Goal: Participate in discussion: Engage in conversation with other users on a specific topic

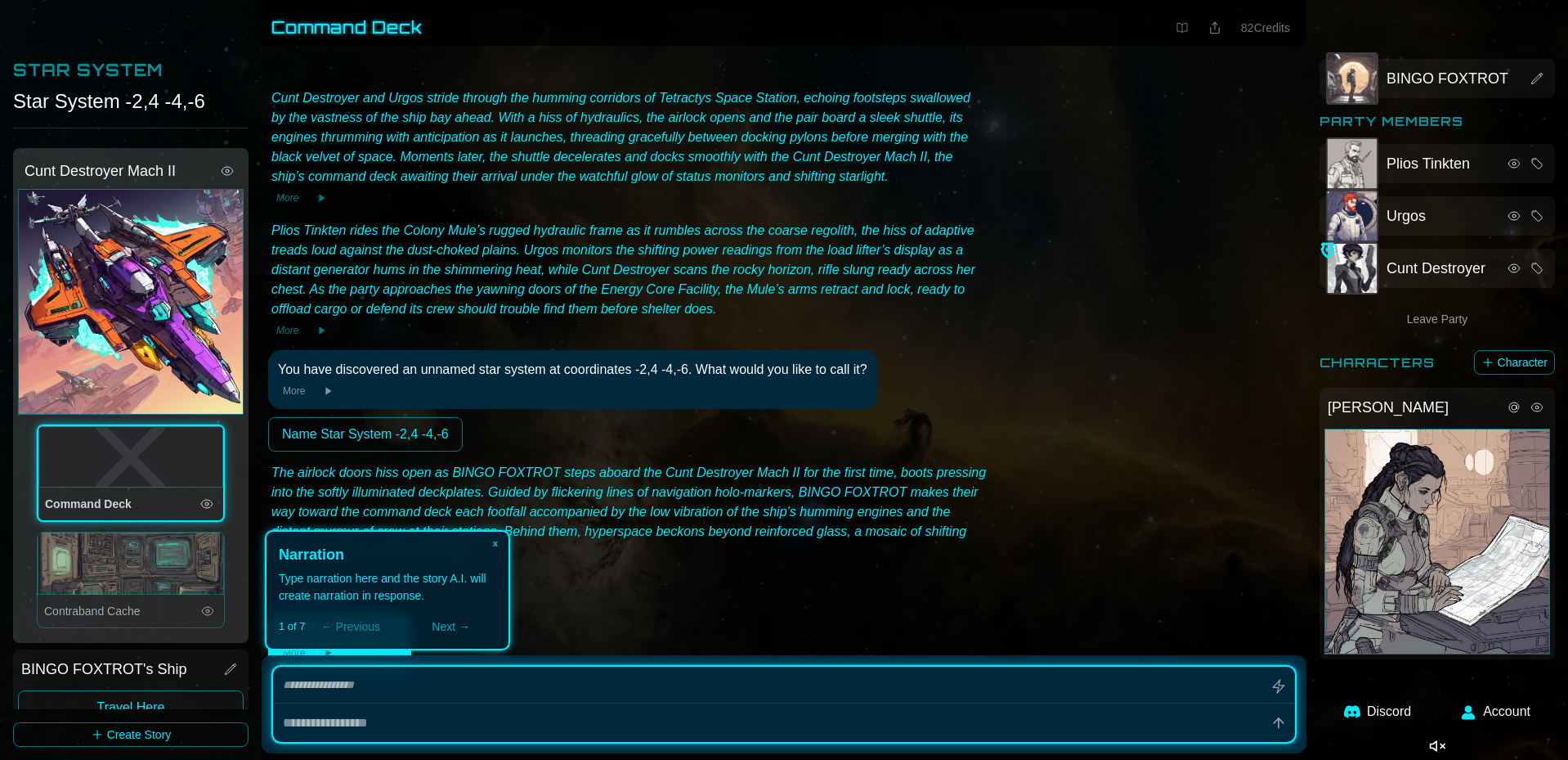
type textarea "*"
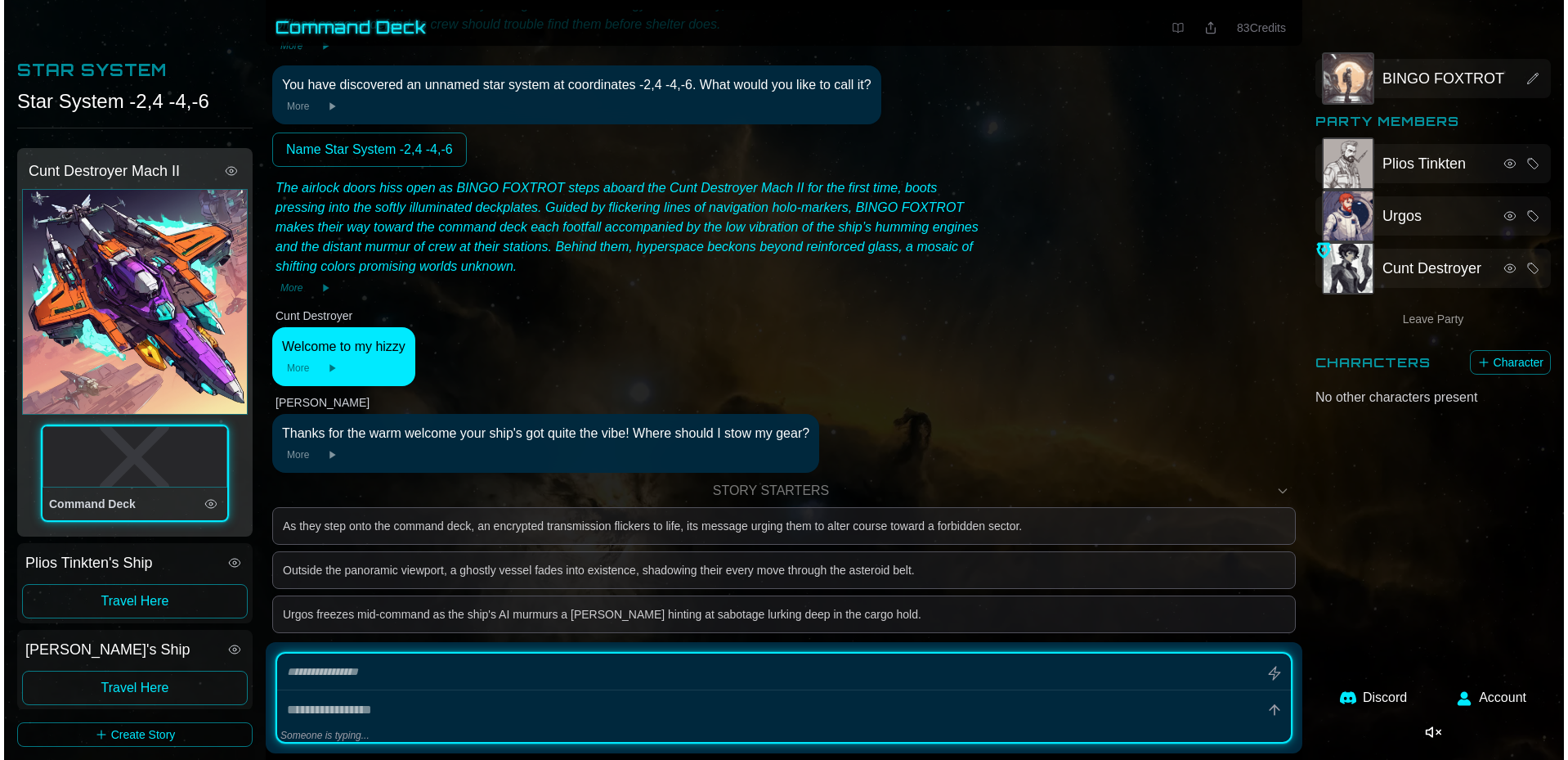
scroll to position [295, 0]
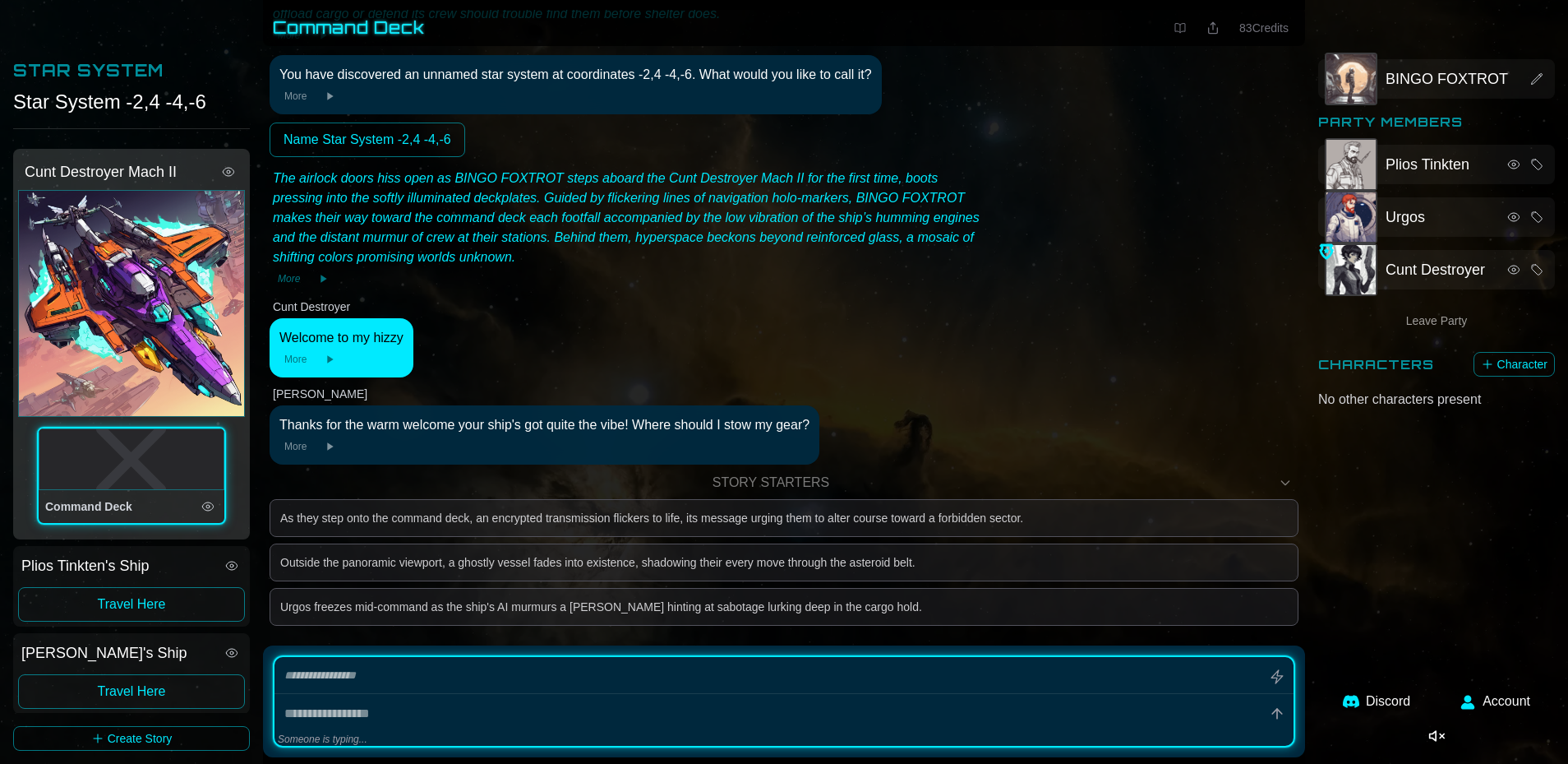
click at [821, 366] on button "Character" at bounding box center [1514, 364] width 81 height 24
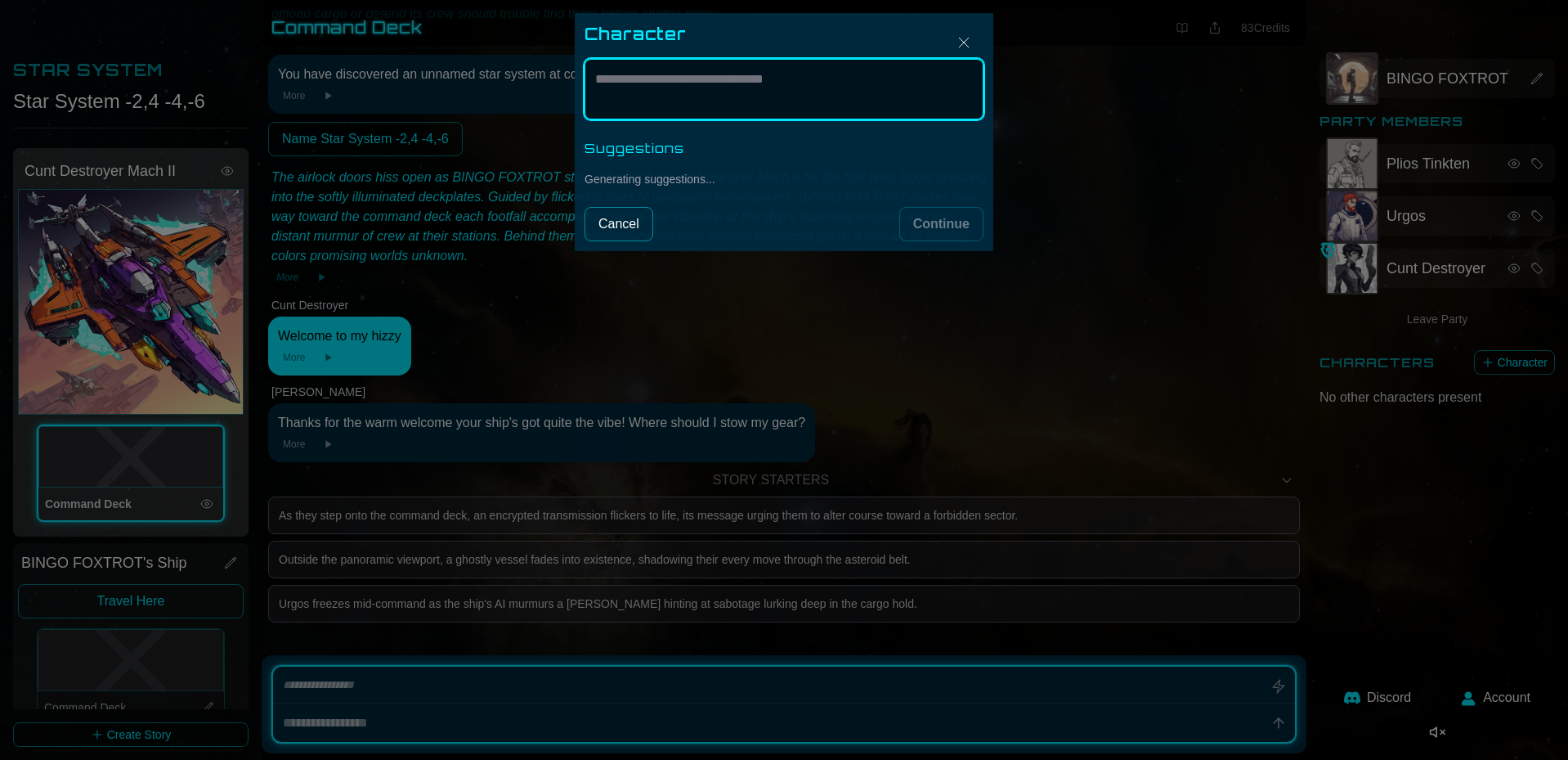
click at [638, 86] on textarea at bounding box center [784, 89] width 399 height 60
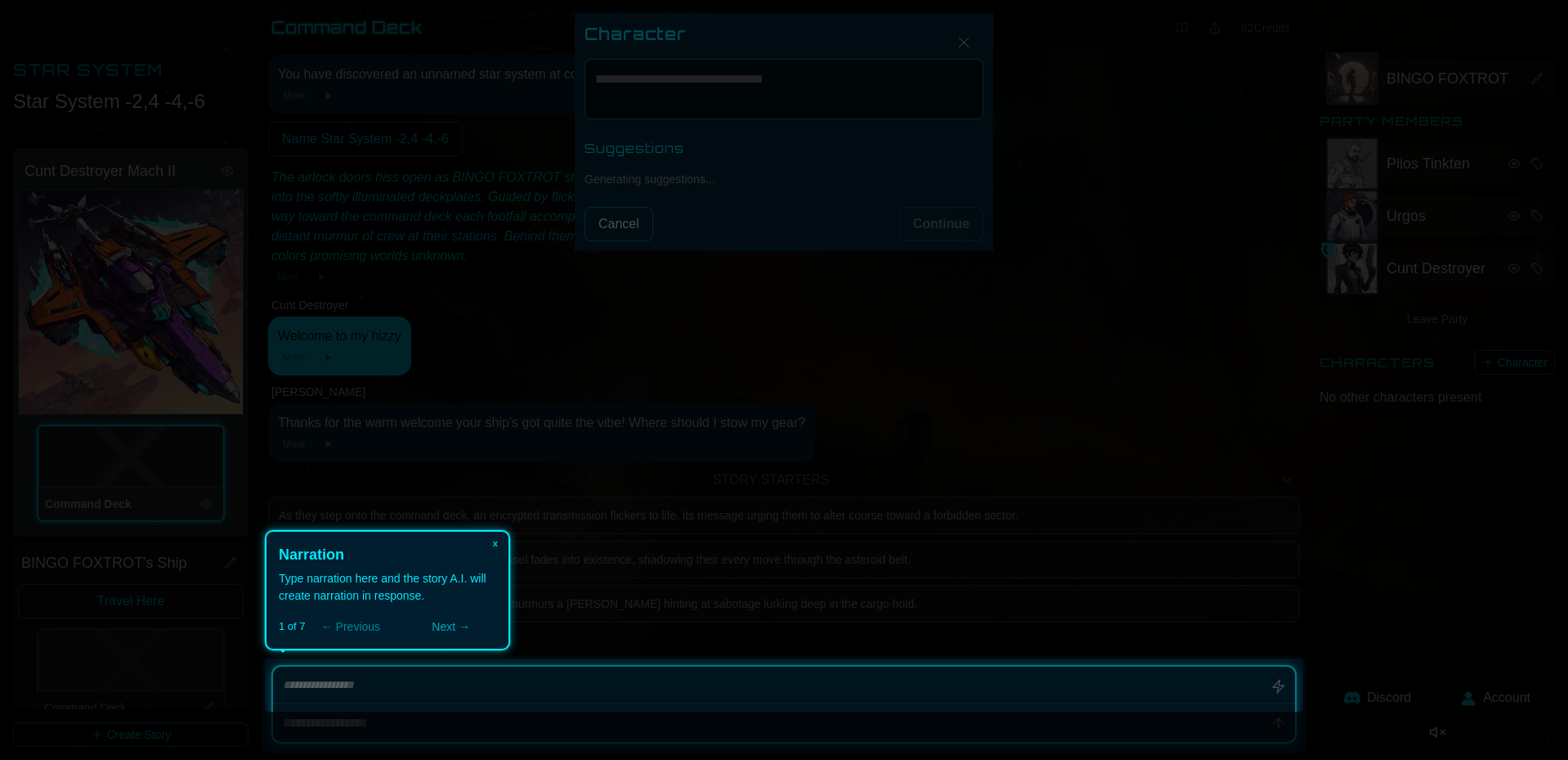
type textarea "*"
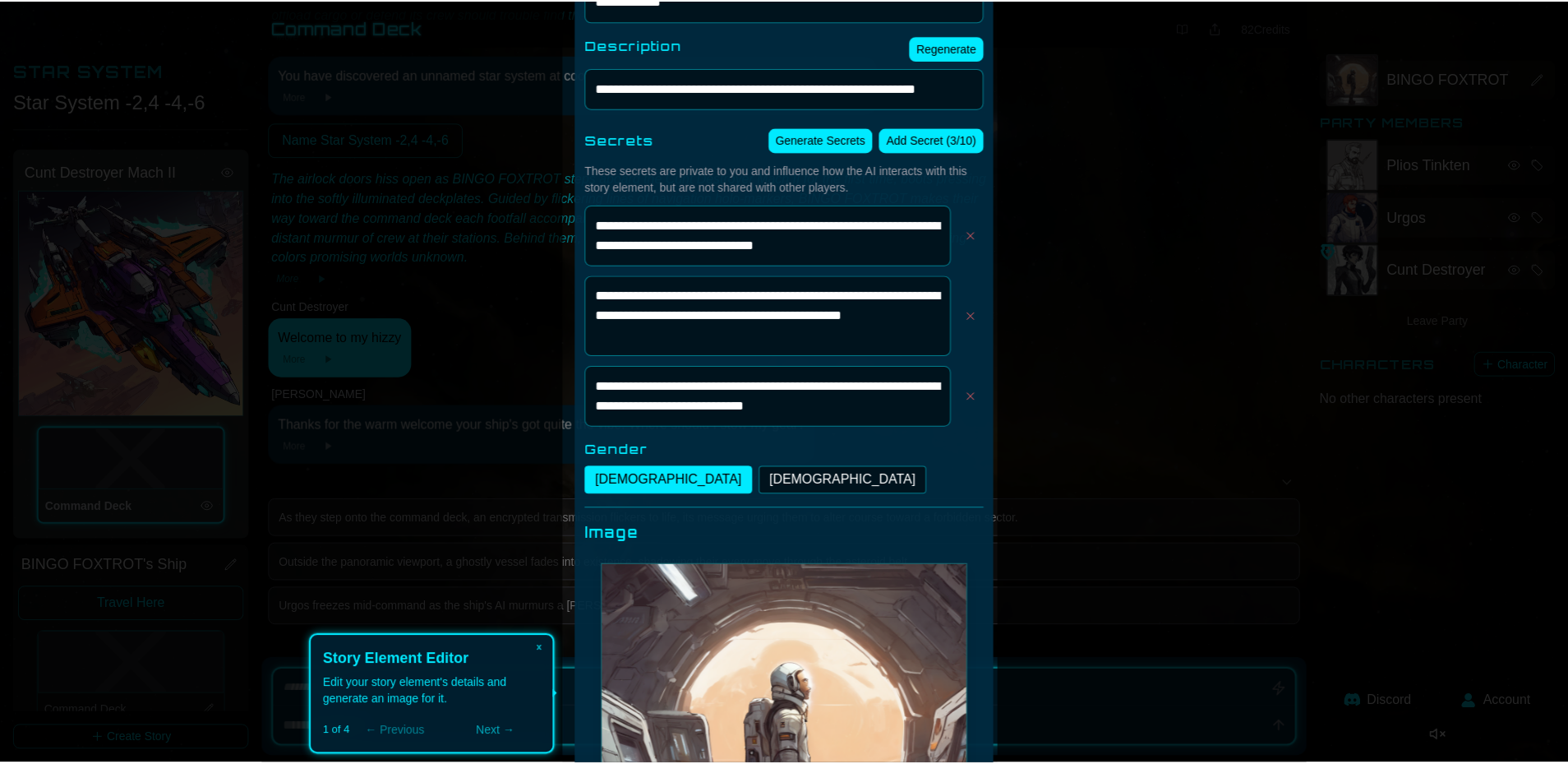
scroll to position [0, 0]
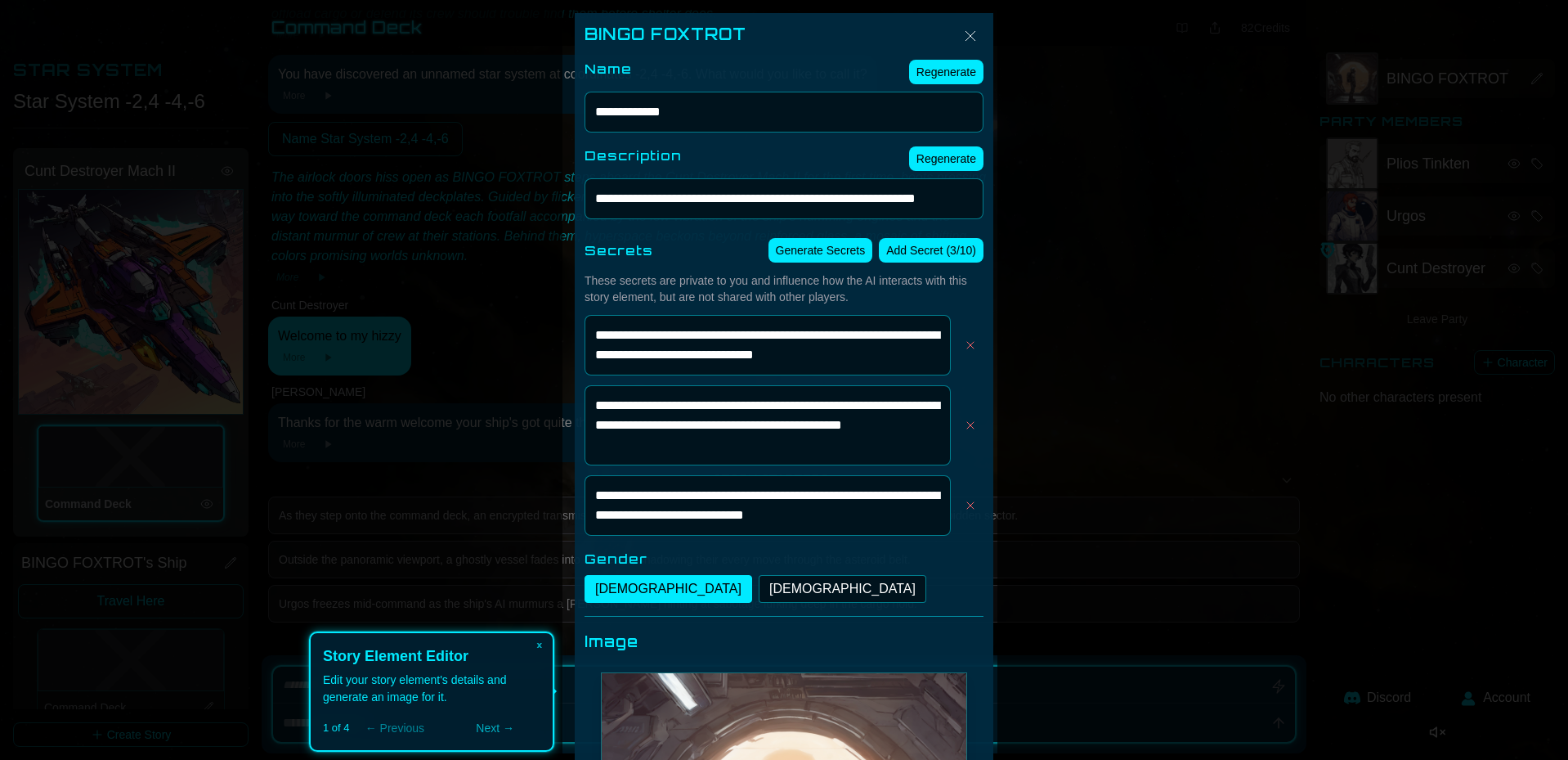
type textarea "*"
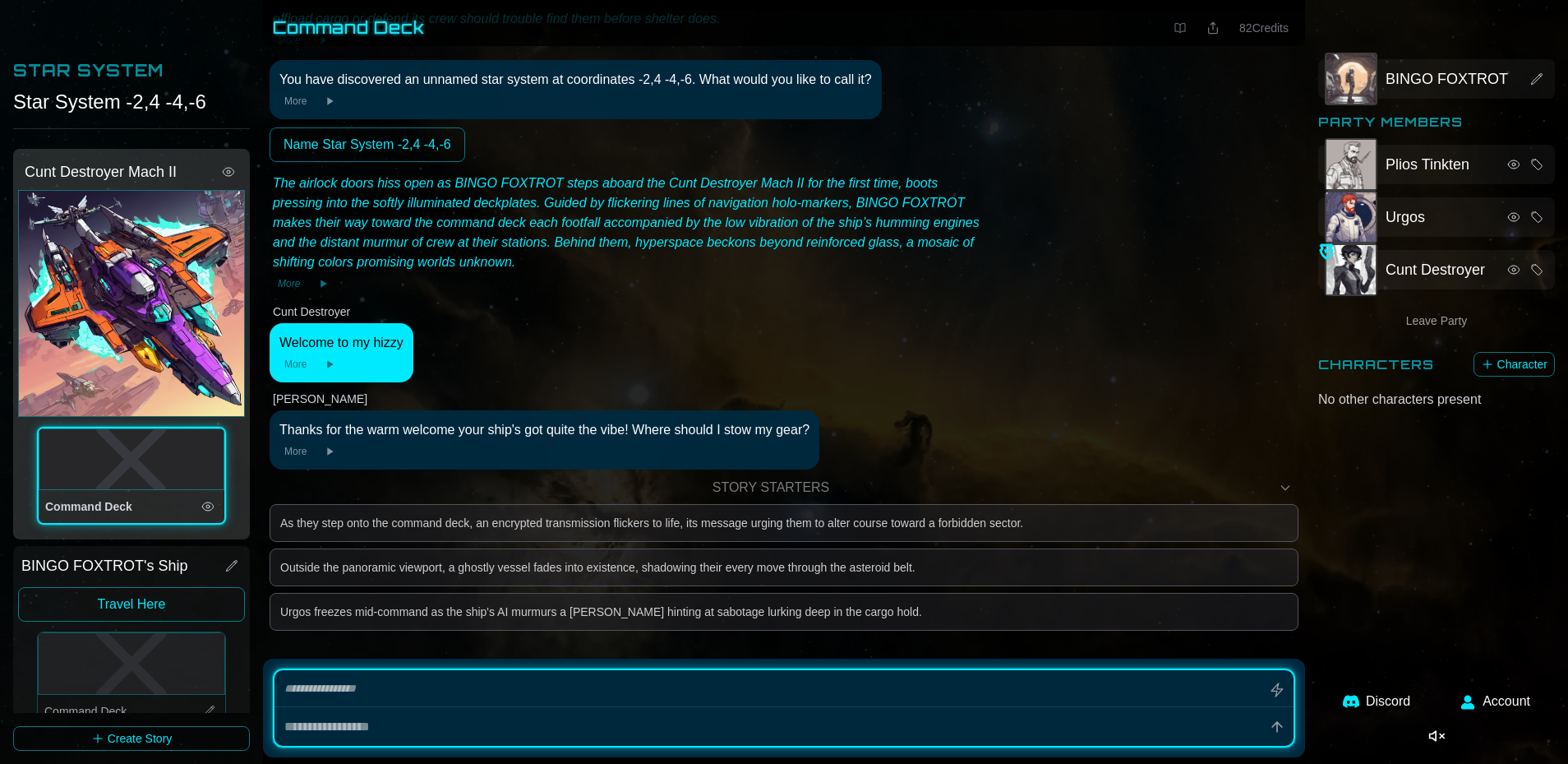
scroll to position [297, 0]
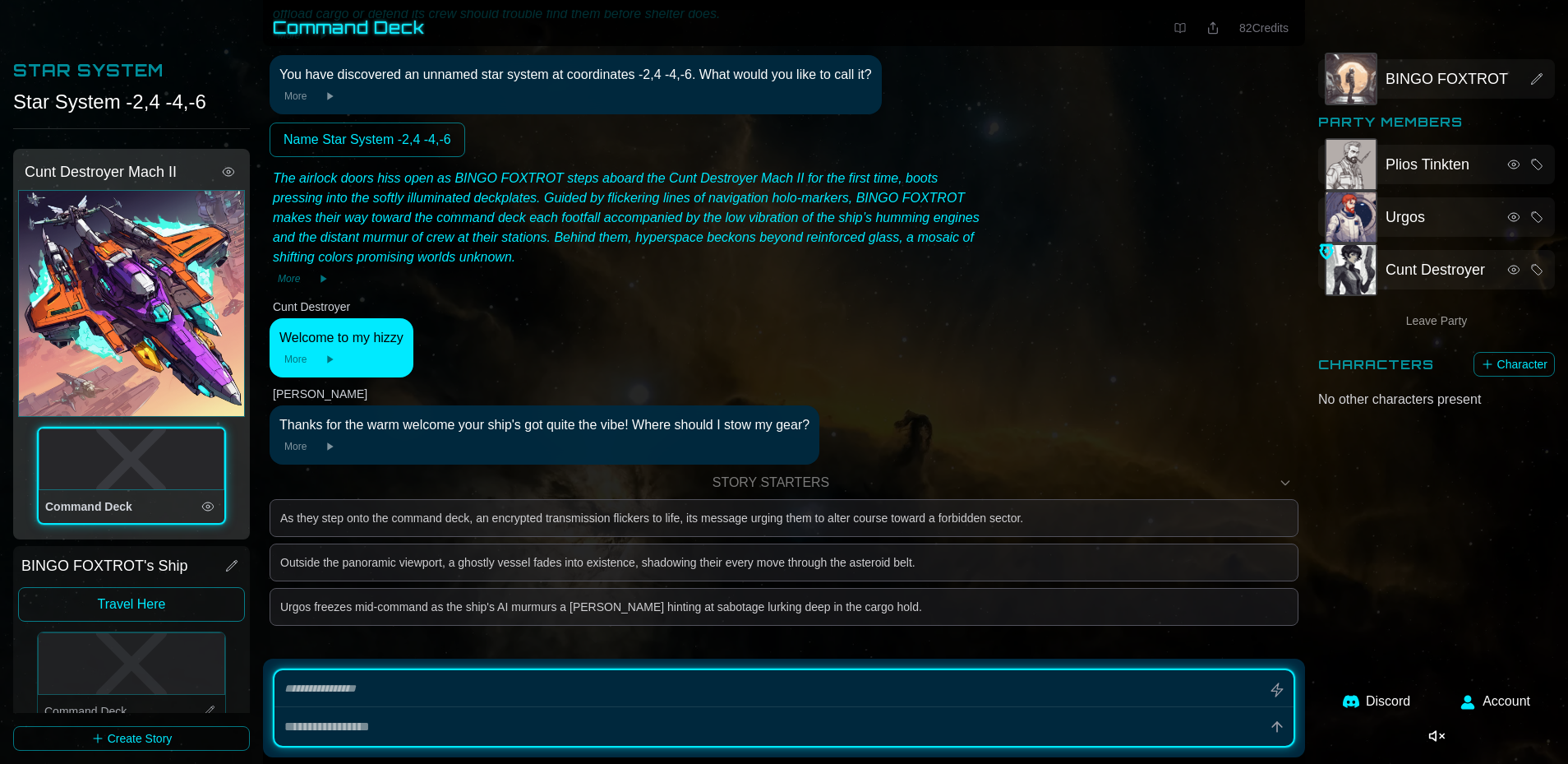
click at [478, 425] on div "Thanks for the warm welcome your ship's got quite the vibe! Where should I stow…" at bounding box center [545, 425] width 530 height 20
drag, startPoint x: 689, startPoint y: 434, endPoint x: 653, endPoint y: 435, distance: 36.0
click at [688, 434] on div "Thanks for the warm welcome your ship's got quite the vibe! Where should I stow…" at bounding box center [545, 425] width 530 height 20
click at [298, 448] on button "More" at bounding box center [296, 446] width 32 height 16
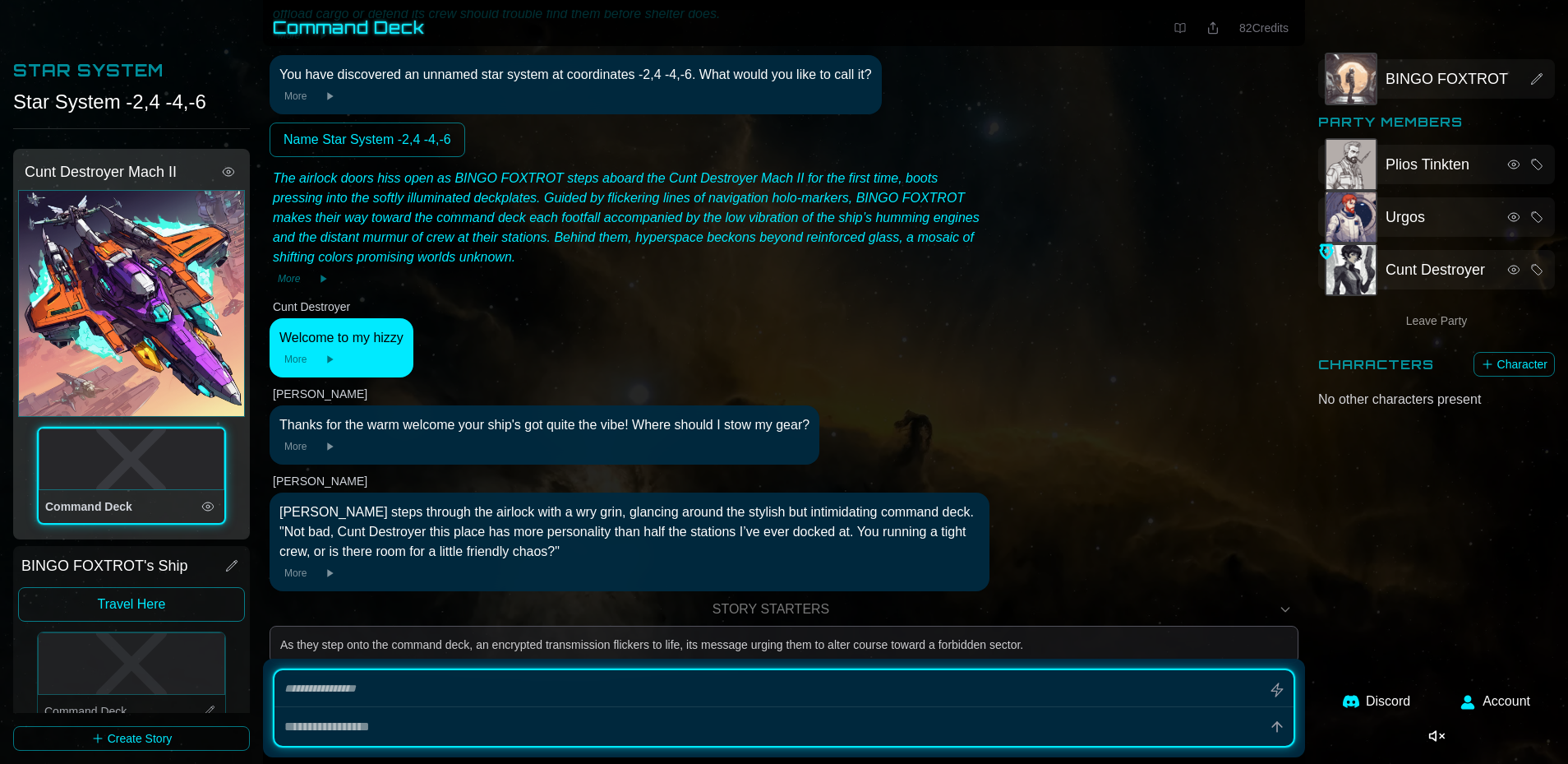
scroll to position [423, 0]
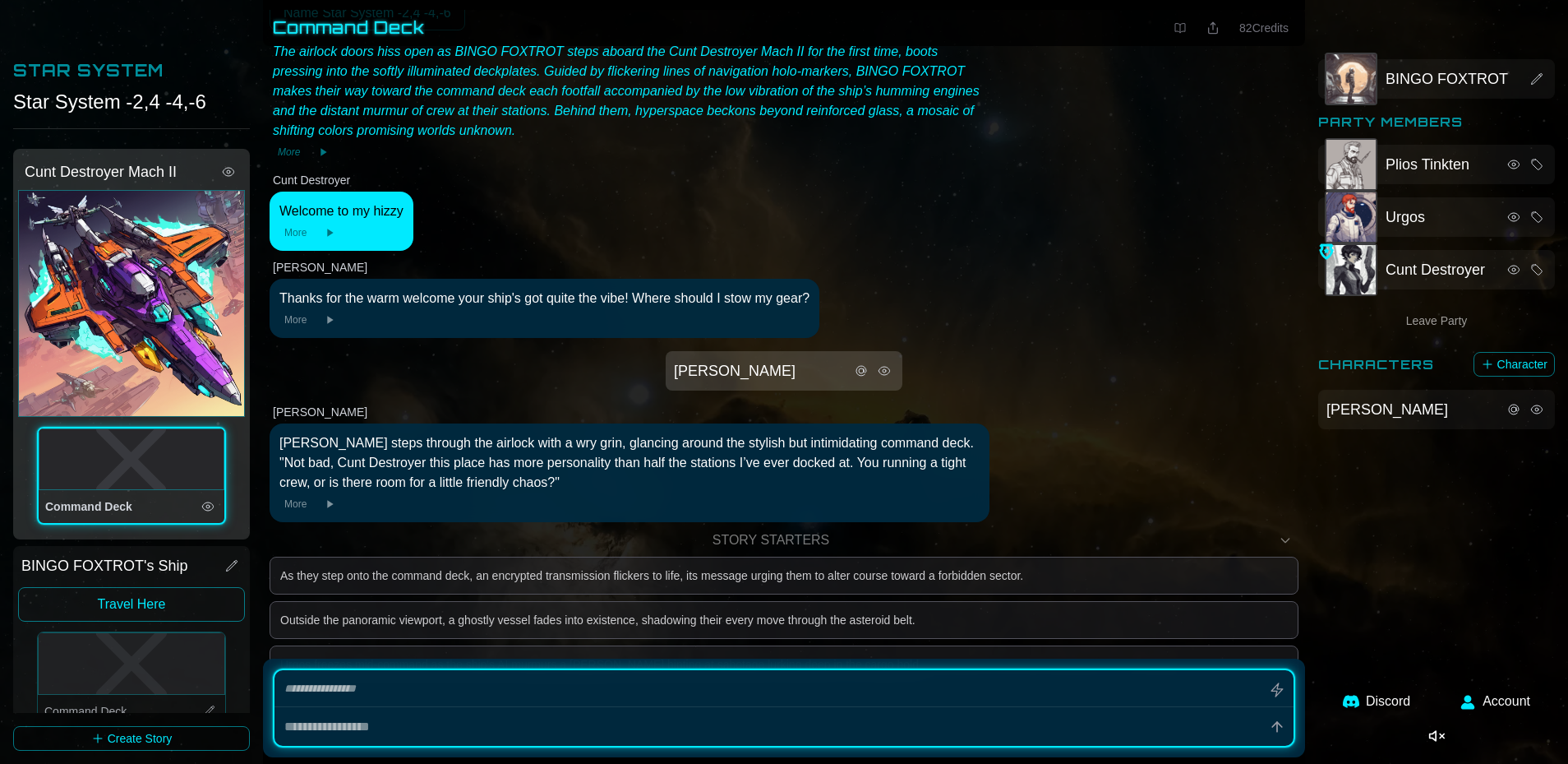
click at [300, 495] on button "More" at bounding box center [296, 504] width 32 height 16
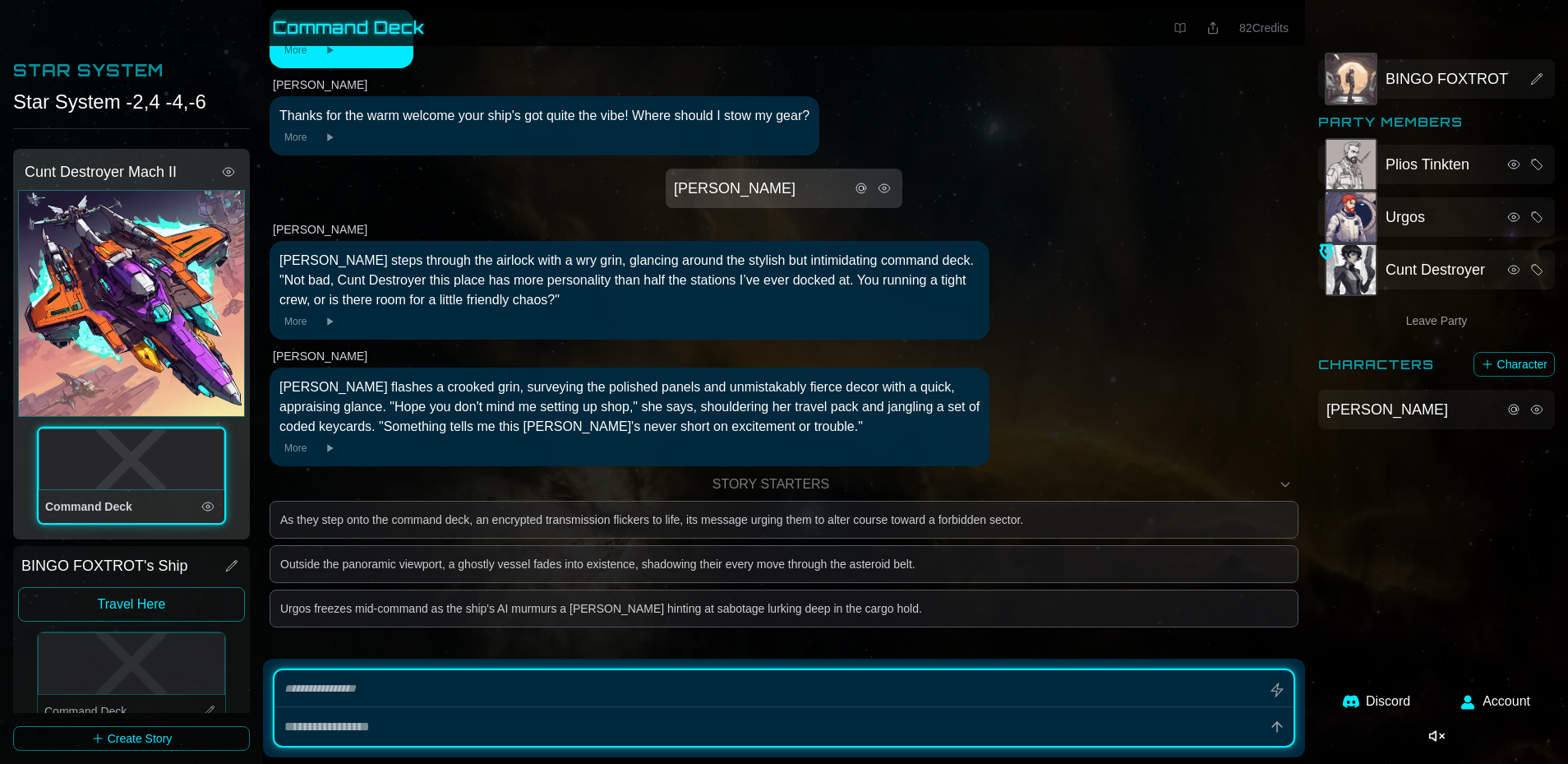
scroll to position [608, 0]
click at [821, 406] on div "[PERSON_NAME]" at bounding box center [1412, 410] width 171 height 23
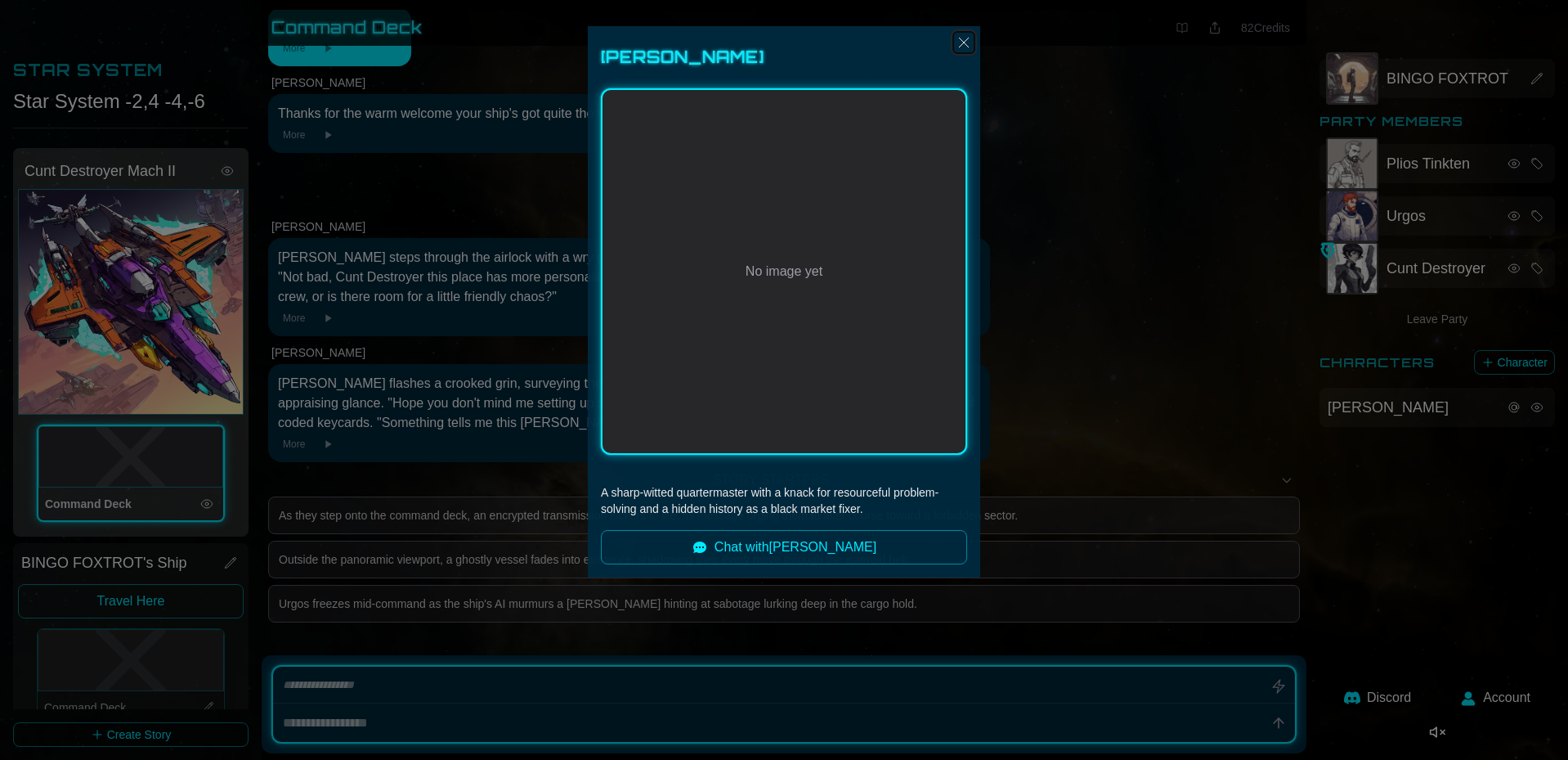
click at [817, 41] on img "Close" at bounding box center [964, 42] width 20 height 20
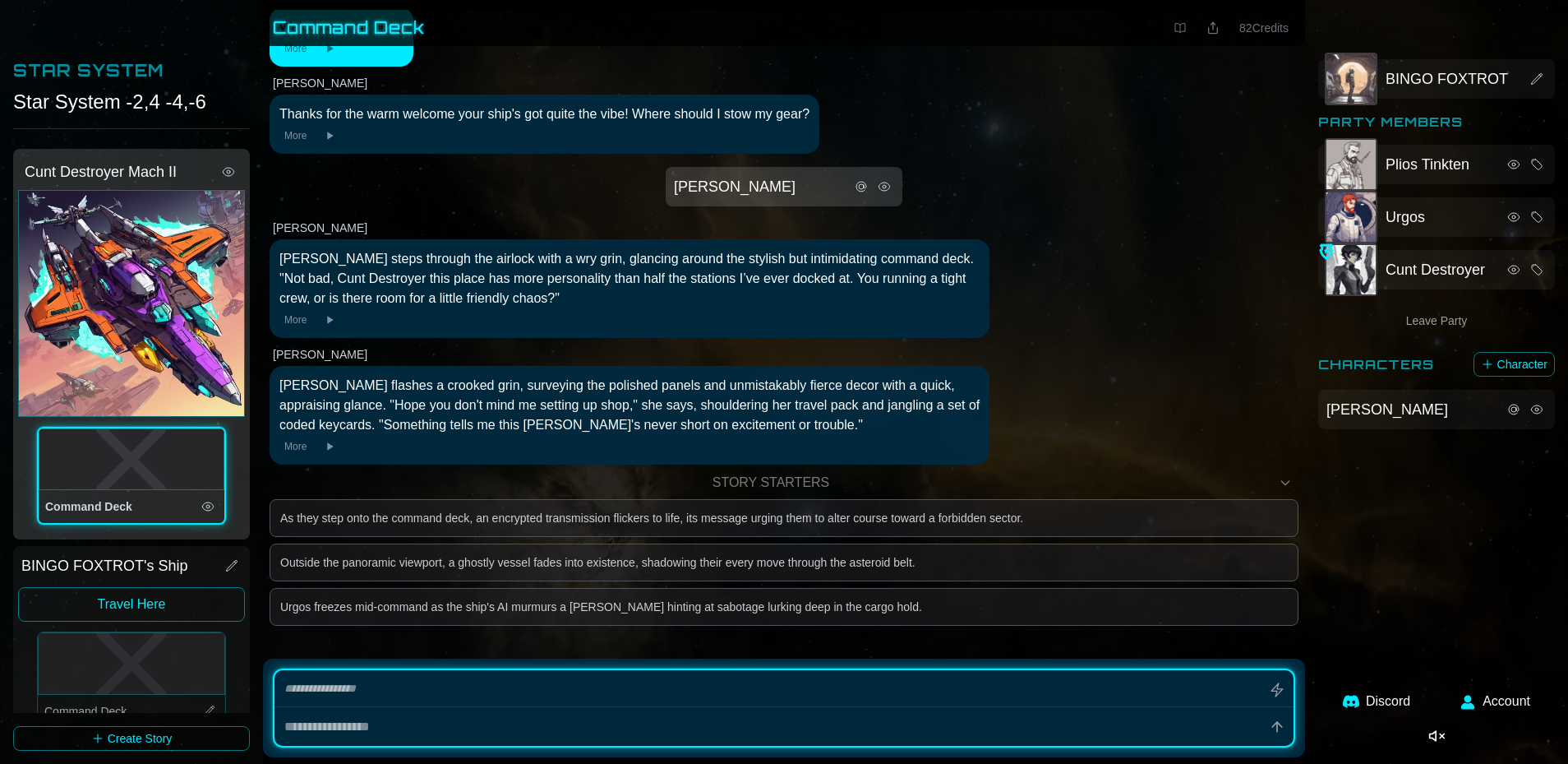
click at [821, 419] on span "[PERSON_NAME]" at bounding box center [1387, 410] width 122 height 23
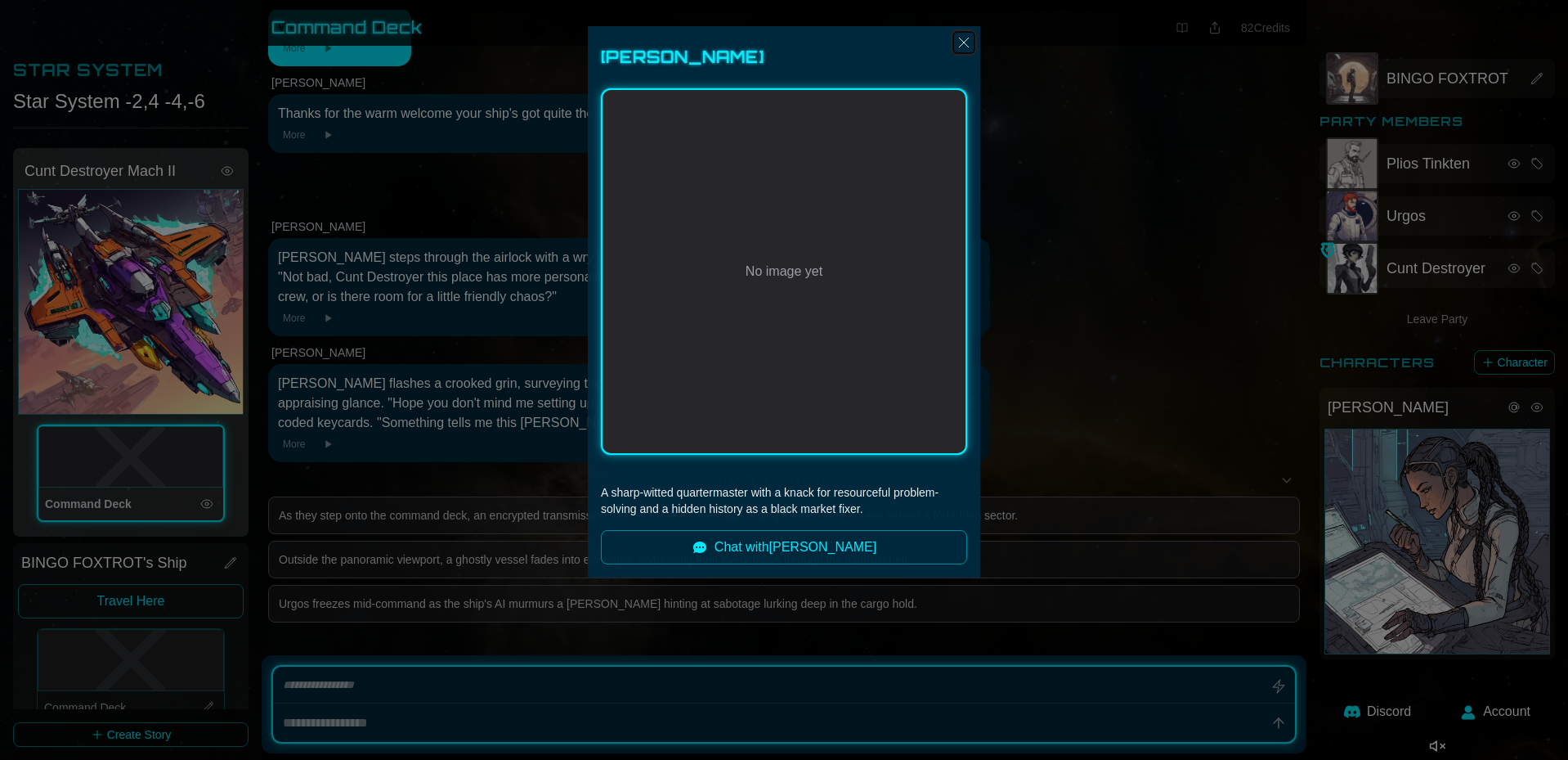
click at [817, 41] on img "Close" at bounding box center [964, 42] width 20 height 20
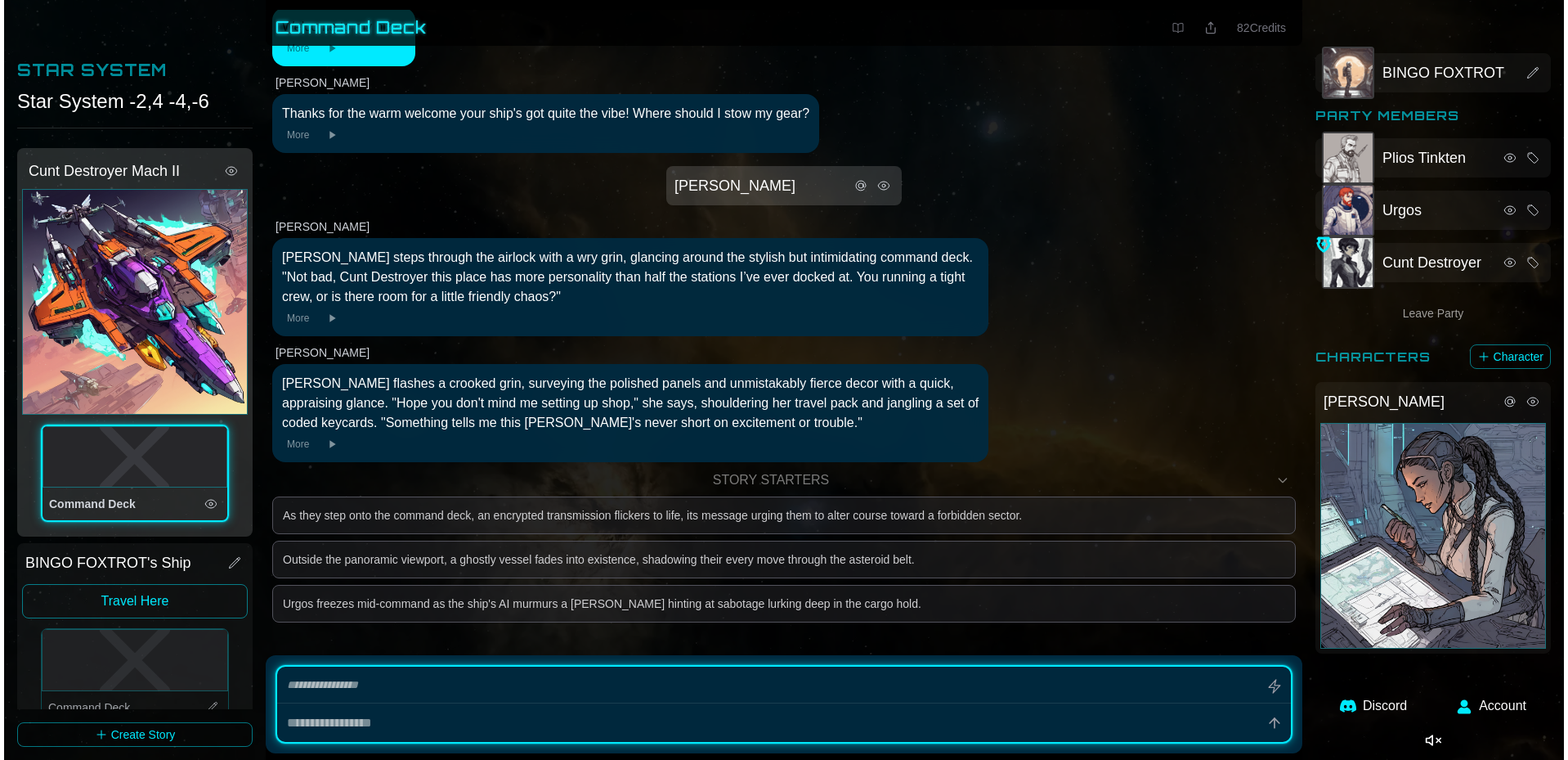
scroll to position [0, 0]
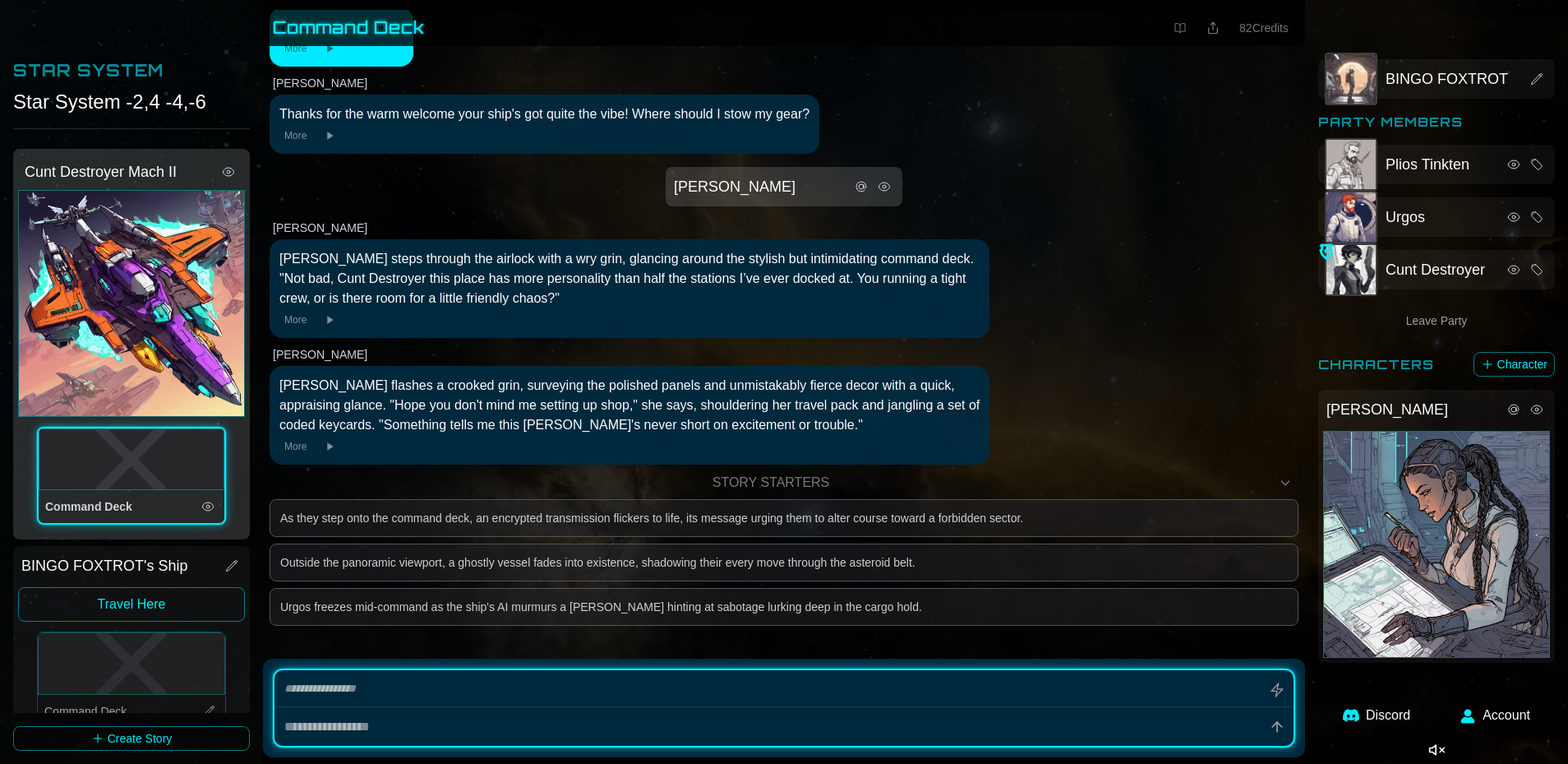
click at [821, 411] on icon at bounding box center [1514, 409] width 10 height 10
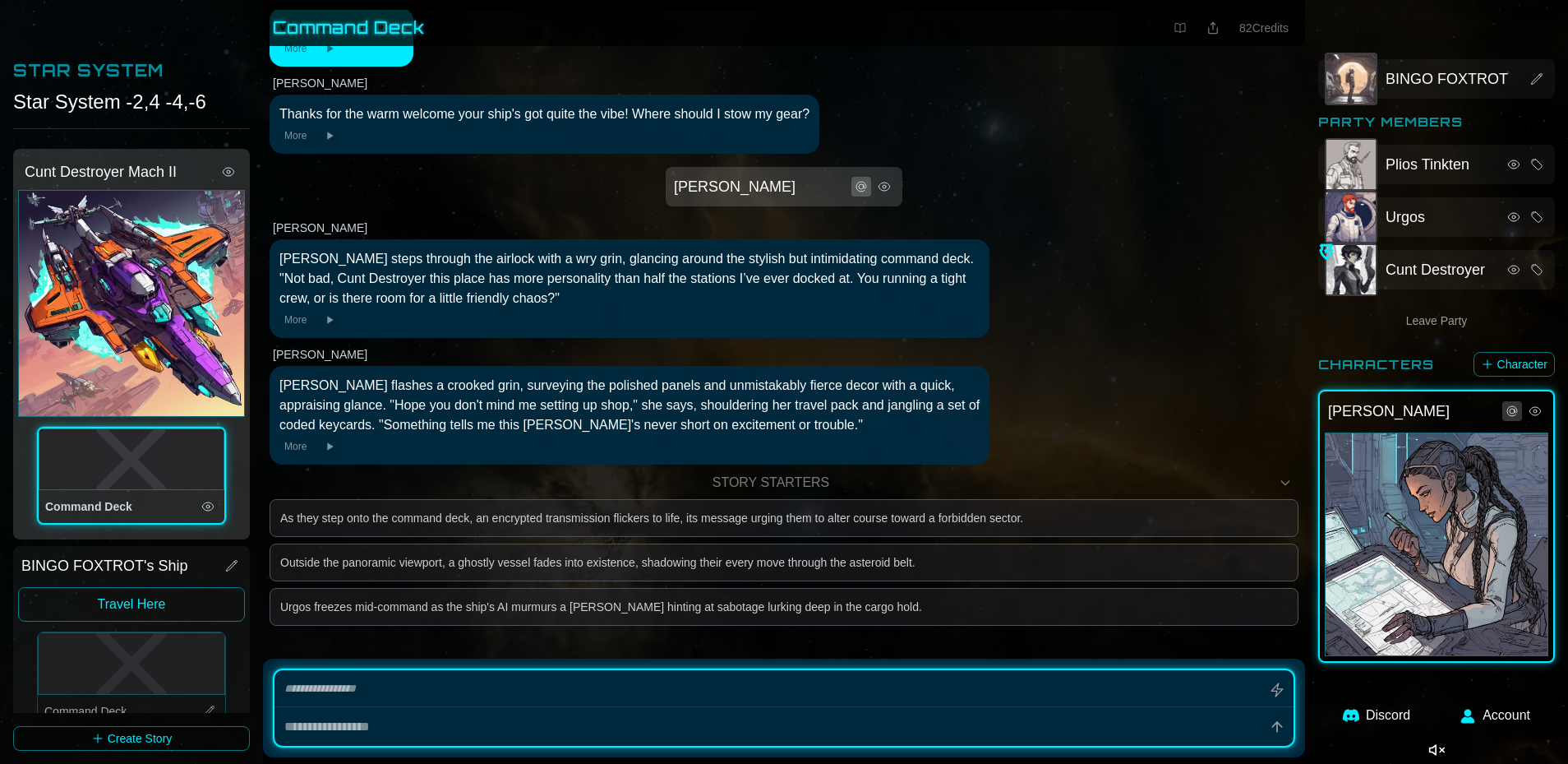
click at [821, 416] on icon at bounding box center [1512, 410] width 10 height 10
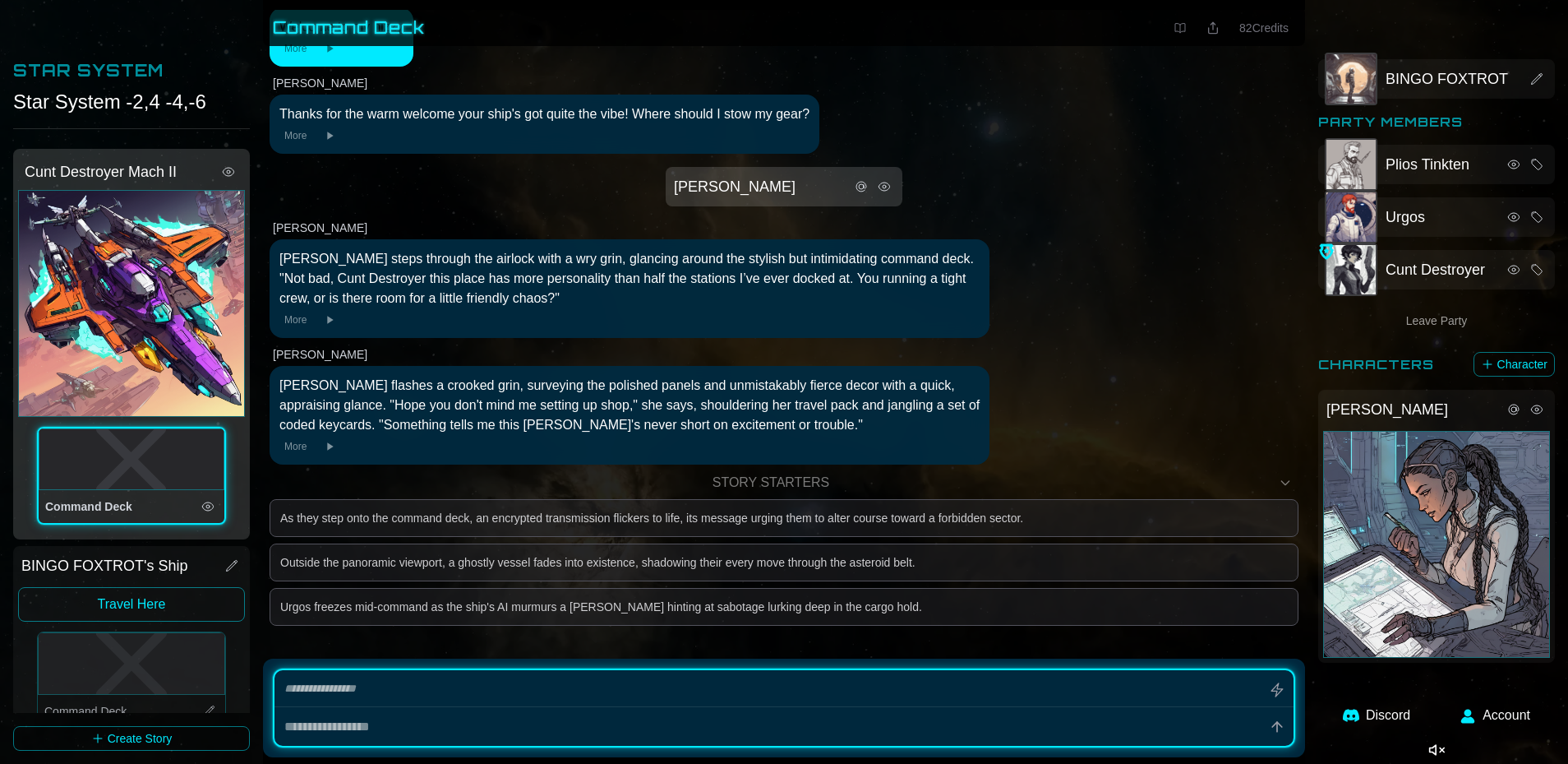
click at [821, 415] on icon at bounding box center [1514, 410] width 14 height 14
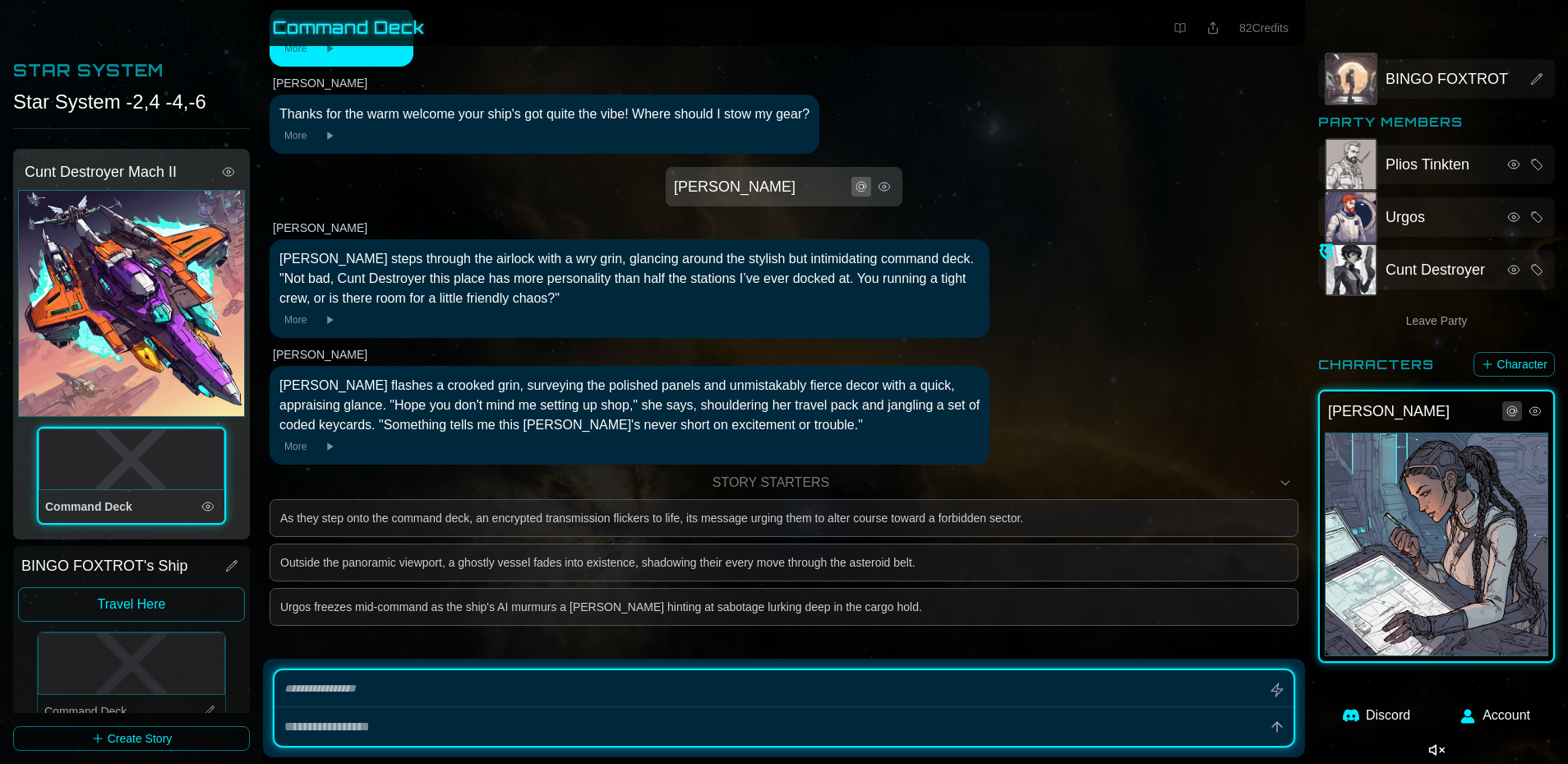
click at [821, 415] on icon at bounding box center [1512, 410] width 14 height 14
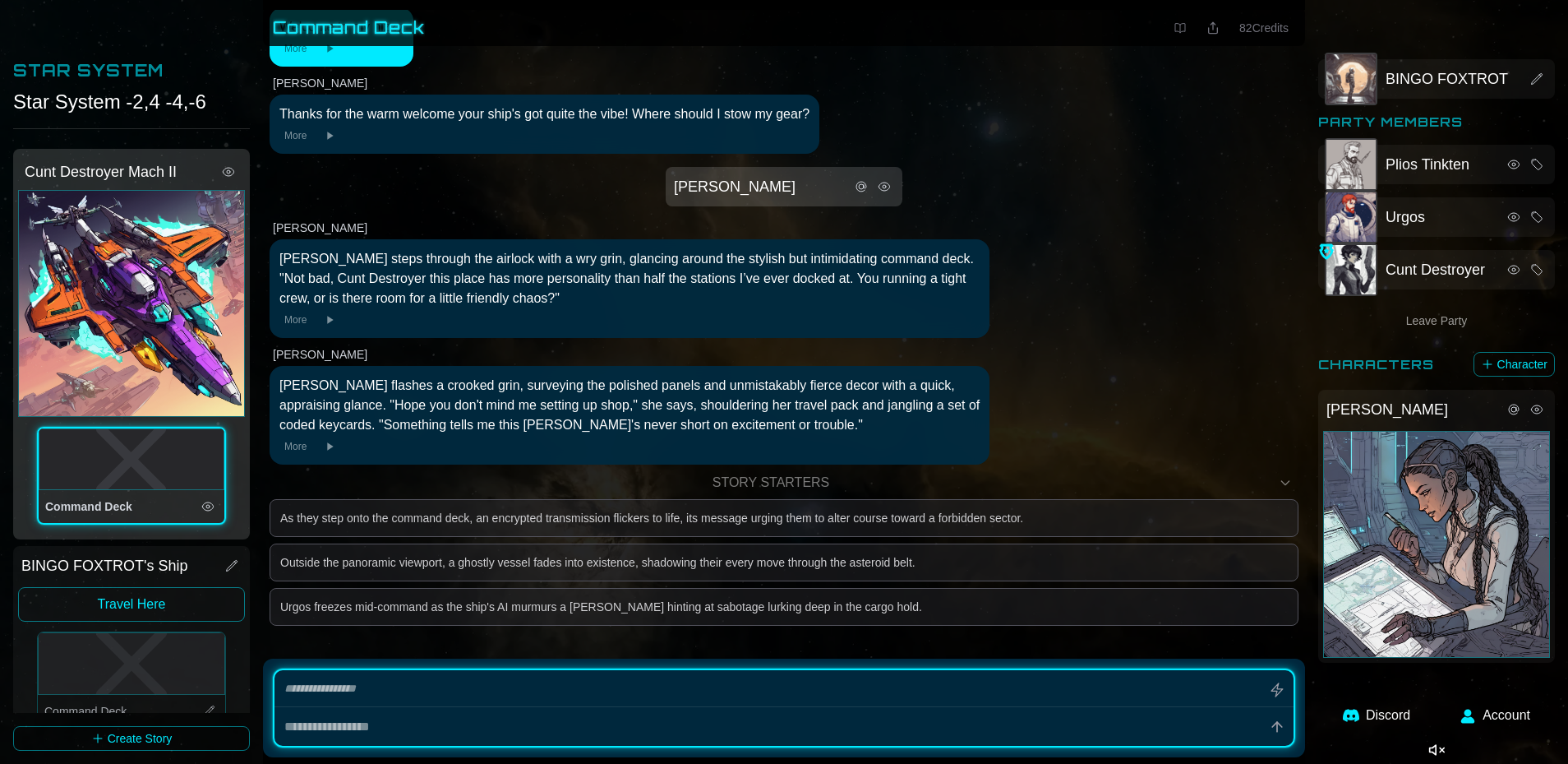
click at [821, 413] on icon at bounding box center [1536, 410] width 14 height 14
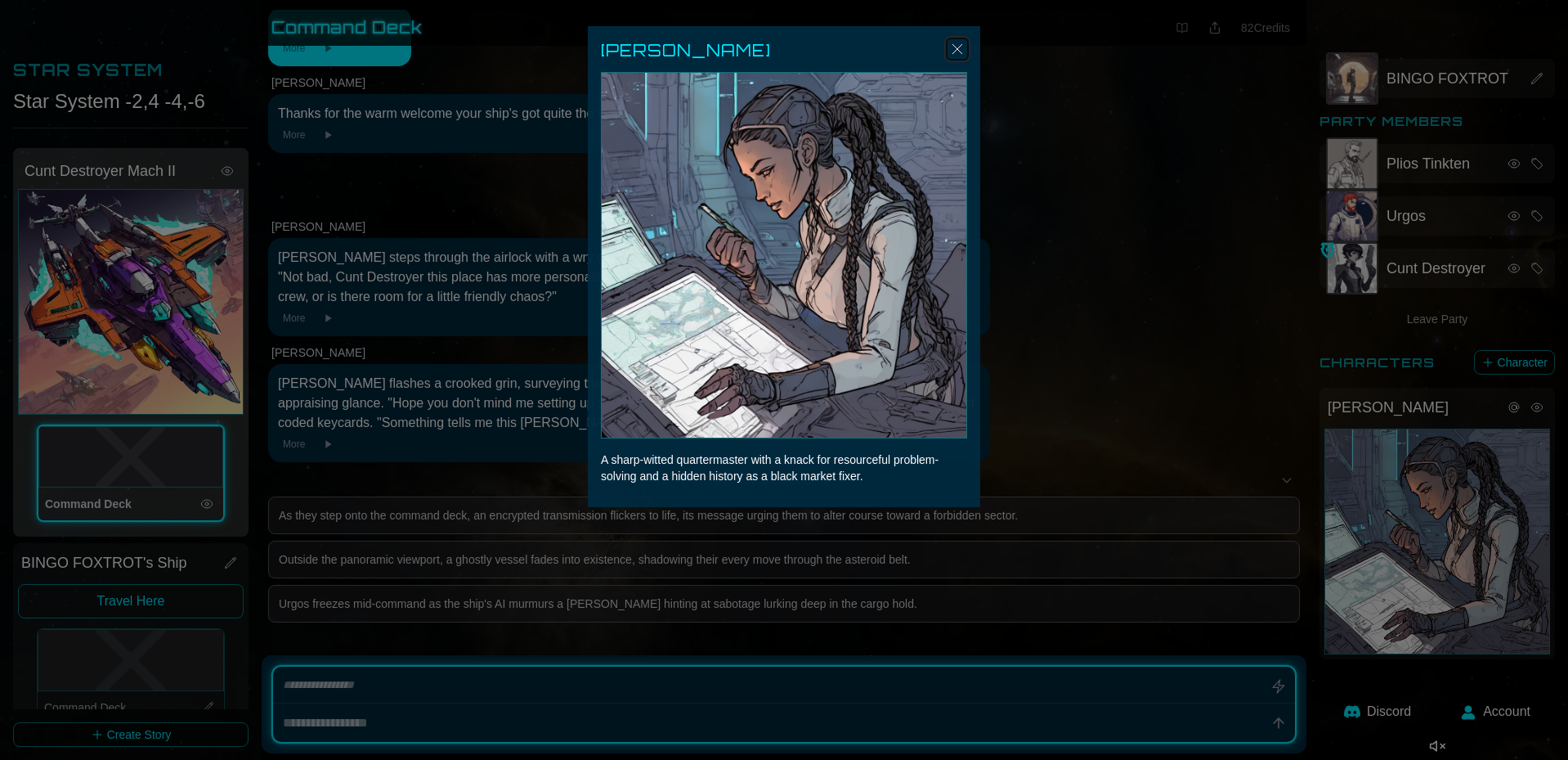
click at [817, 50] on img "Close" at bounding box center [957, 49] width 20 height 20
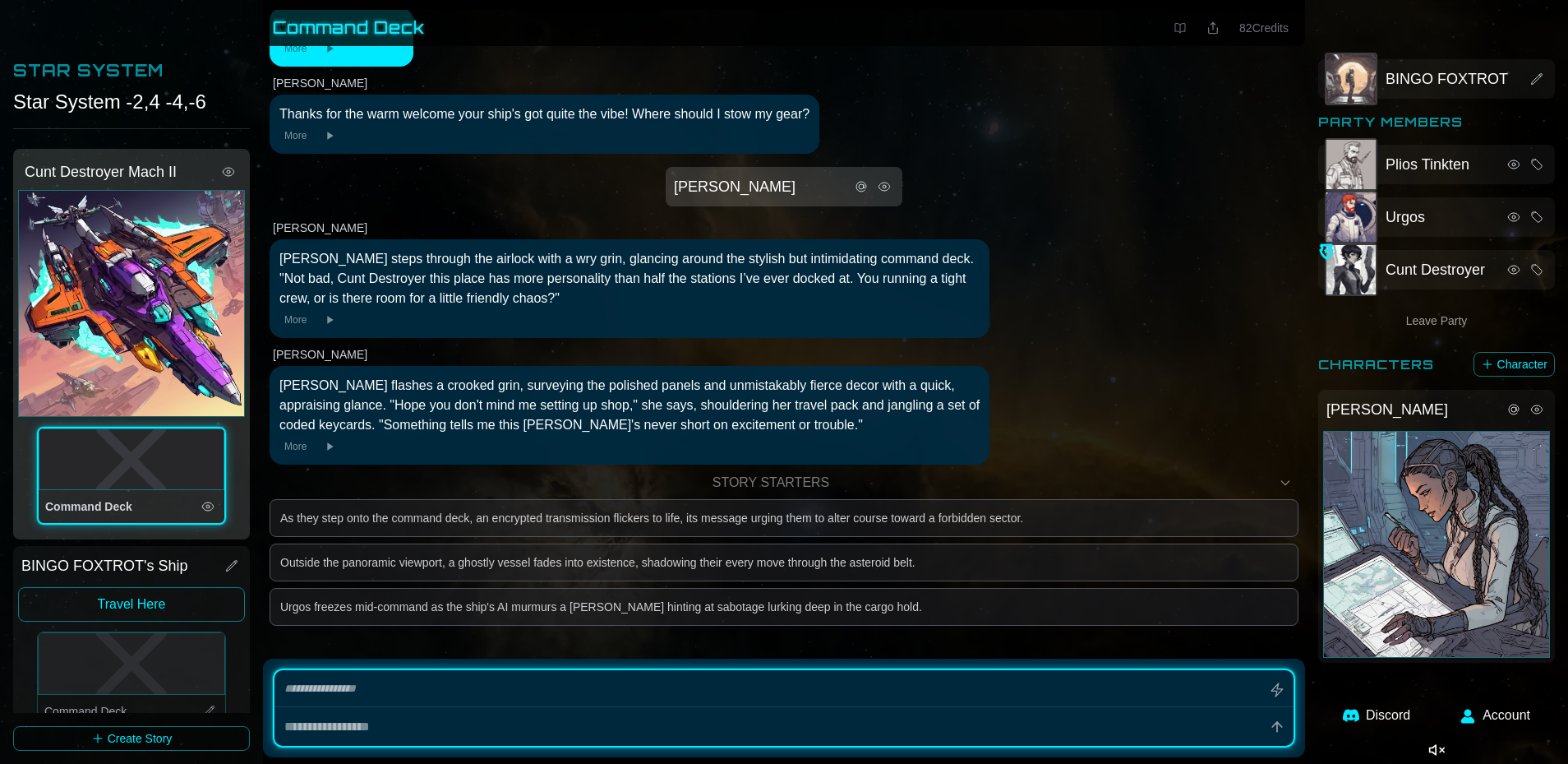
click at [821, 414] on icon at bounding box center [1536, 410] width 14 height 14
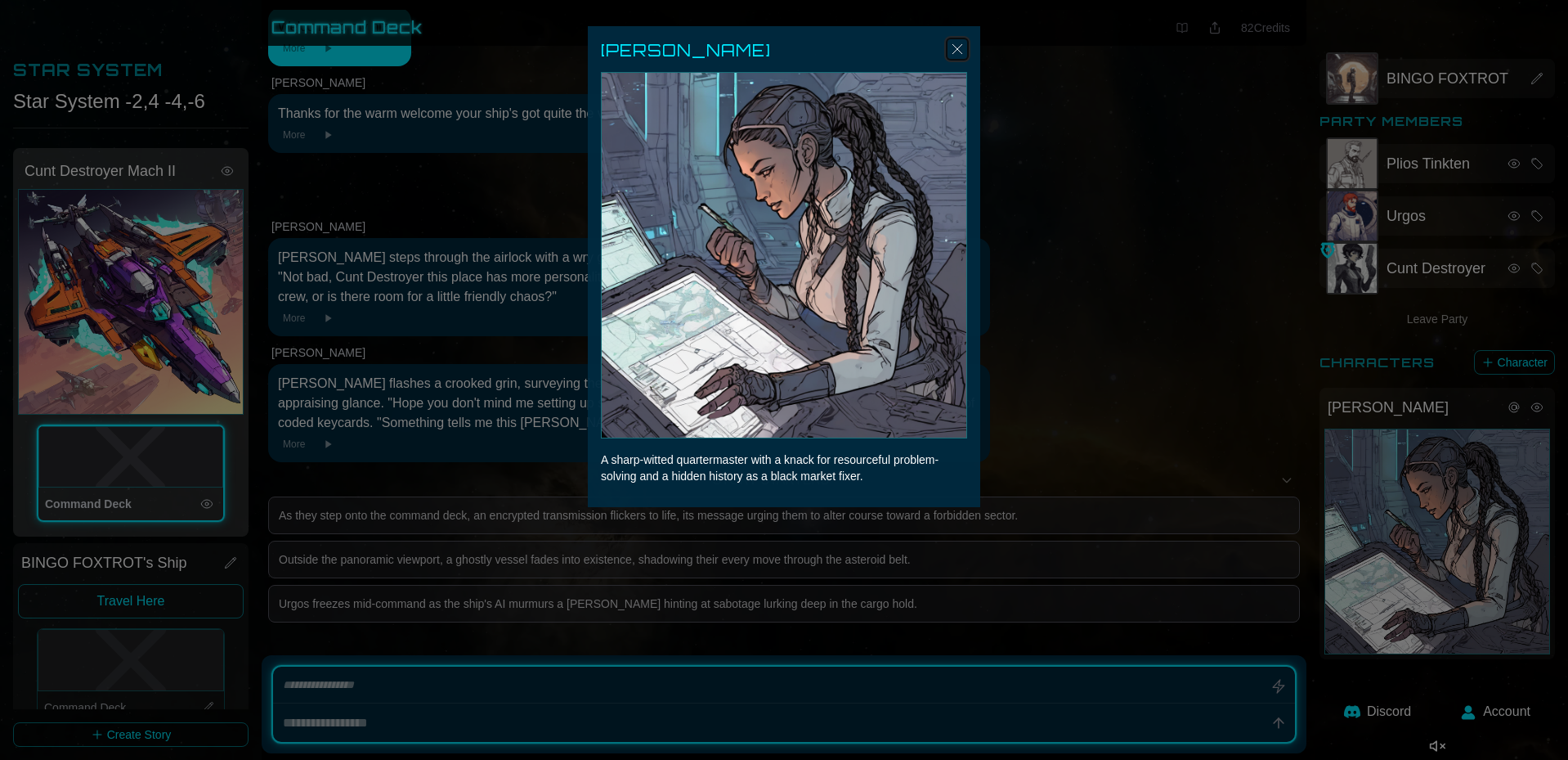
click at [817, 51] on img "Close" at bounding box center [957, 49] width 20 height 20
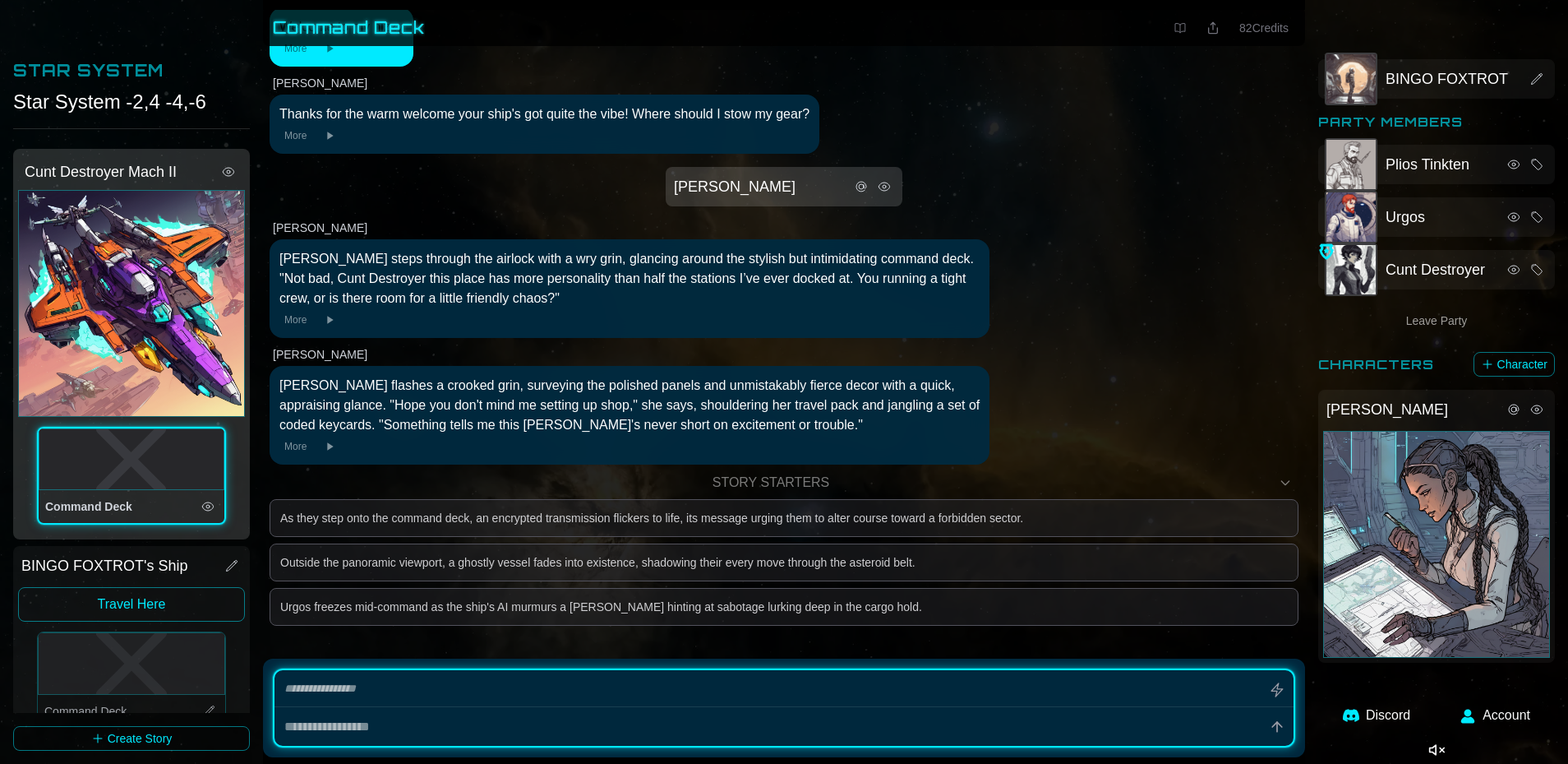
click at [821, 415] on icon at bounding box center [1514, 410] width 14 height 14
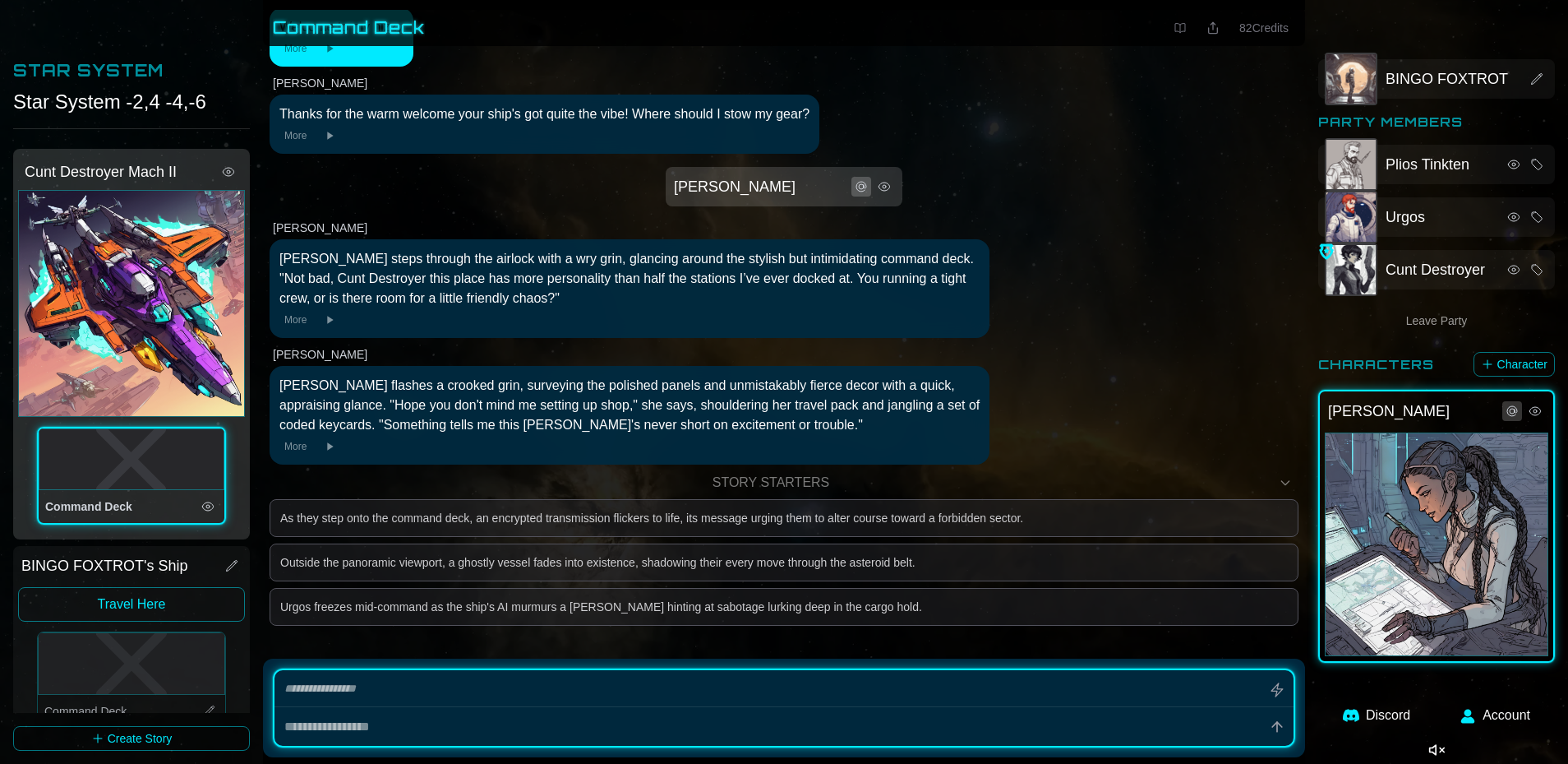
click at [821, 413] on icon at bounding box center [1512, 410] width 14 height 14
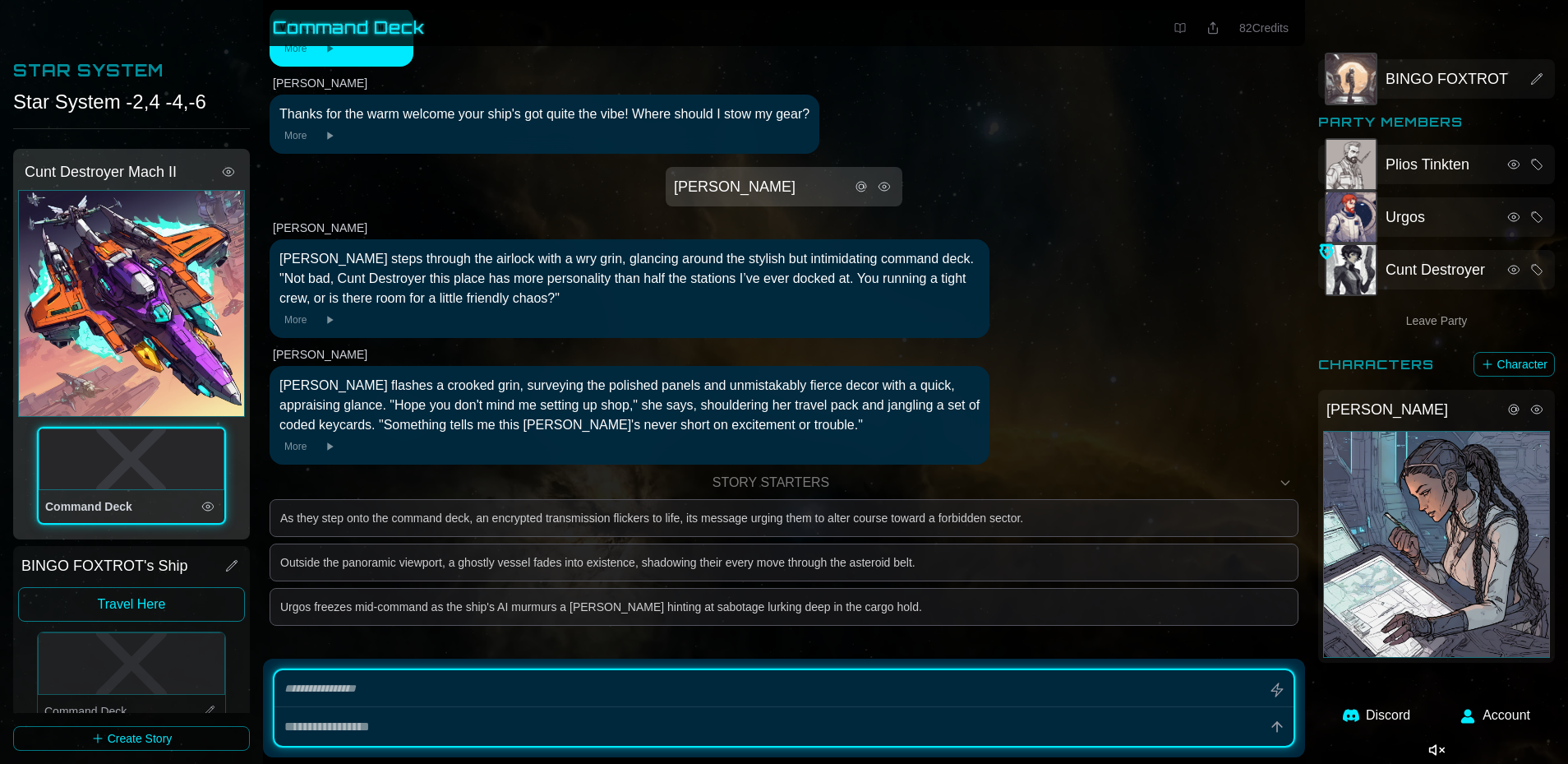
click at [821, 411] on icon at bounding box center [1536, 410] width 14 height 14
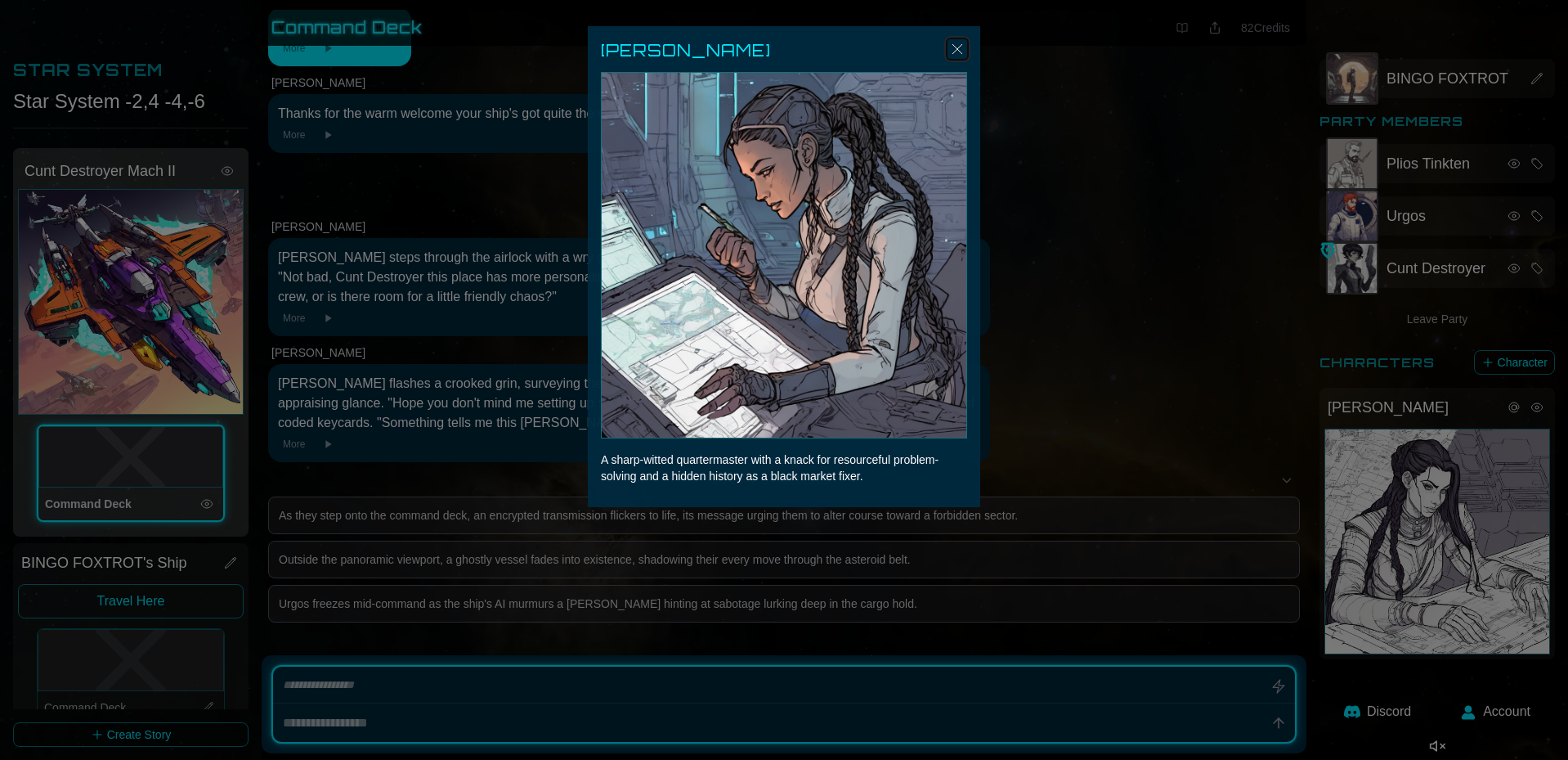
click at [817, 45] on img "Close" at bounding box center [957, 49] width 20 height 20
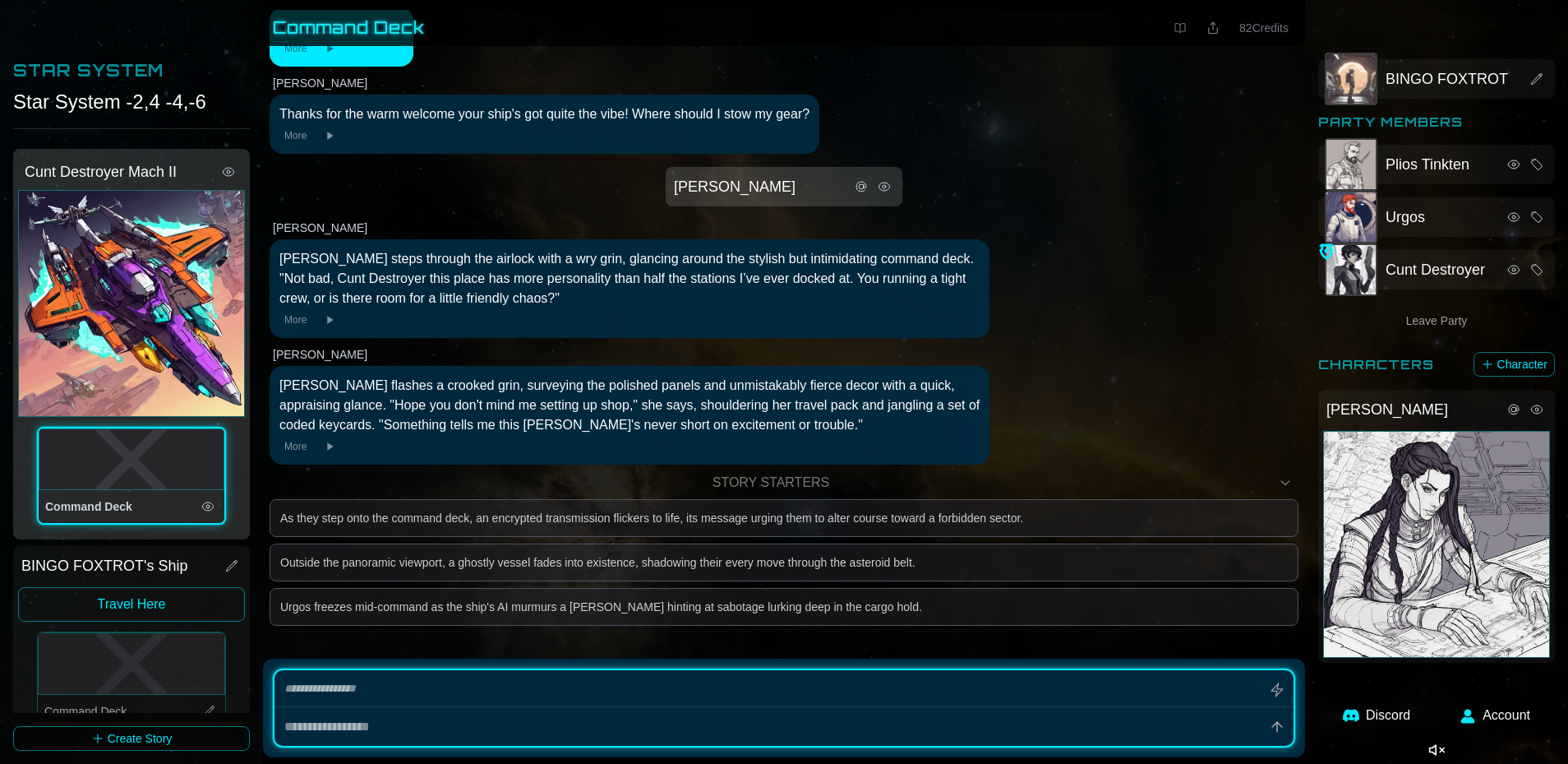
click at [821, 488] on div "Tivra Solan" at bounding box center [1437, 545] width 227 height 227
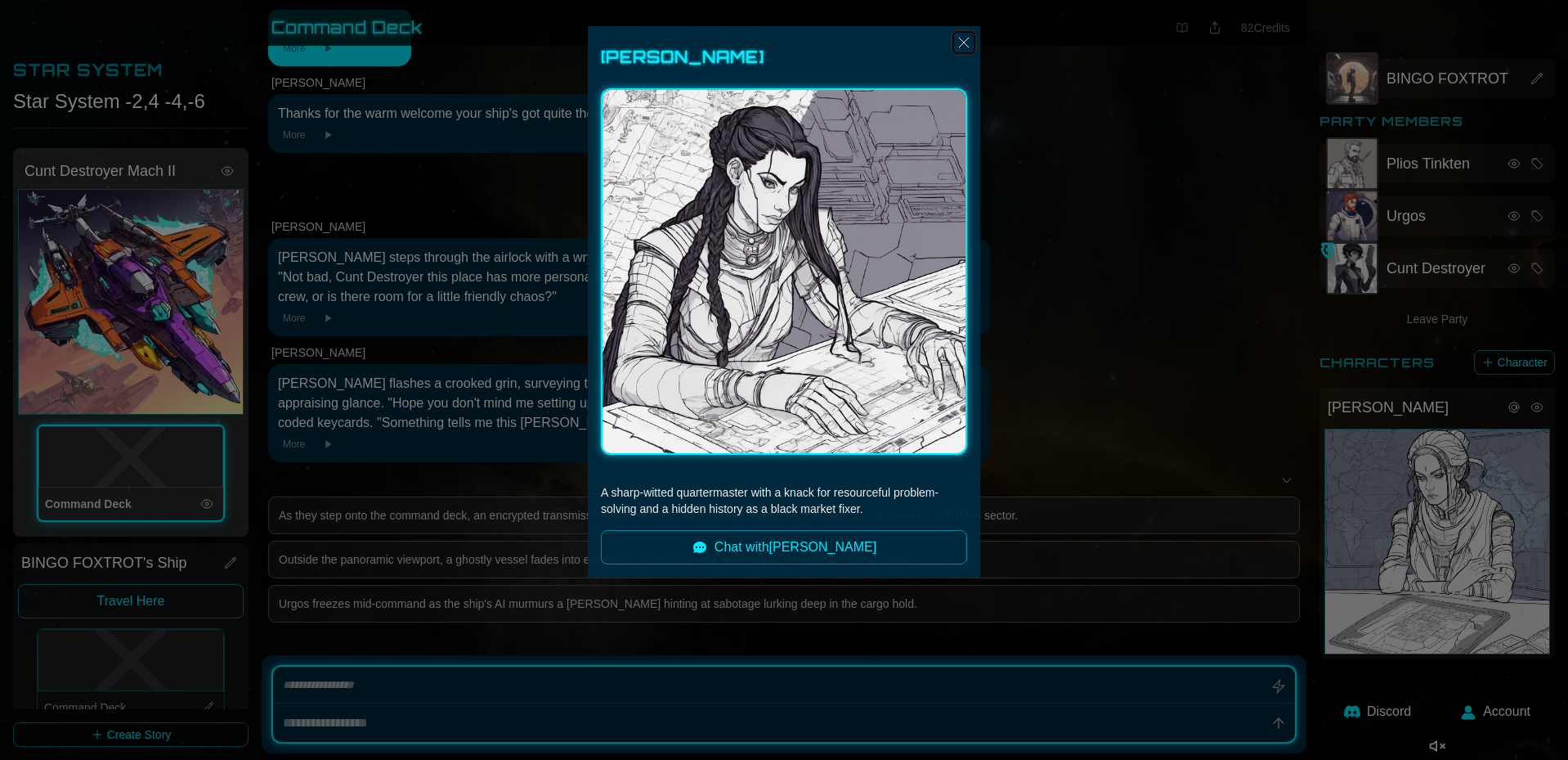
click at [817, 37] on img "Close" at bounding box center [964, 42] width 20 height 20
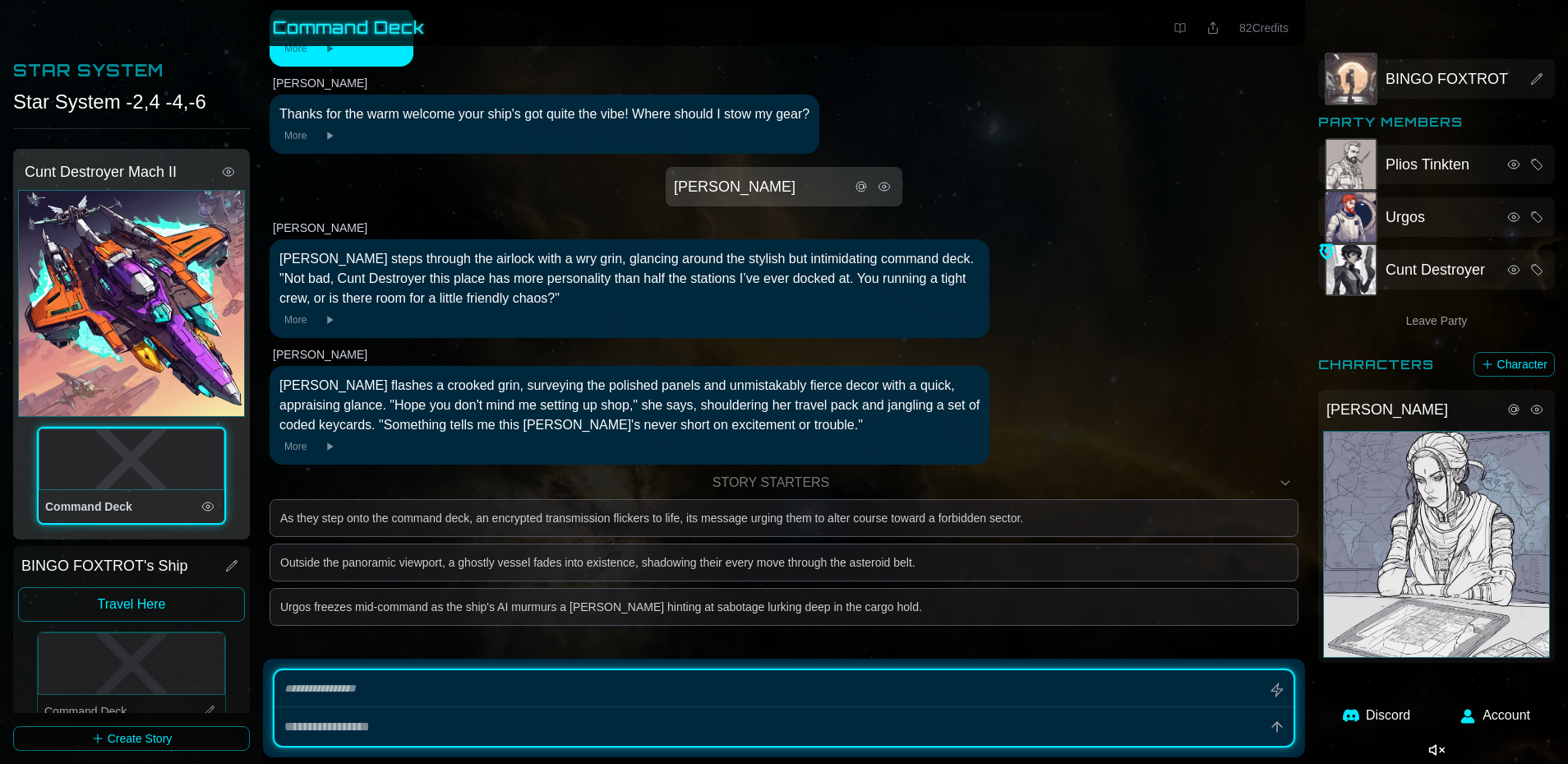
click at [821, 495] on div "Tivra Solan" at bounding box center [1437, 545] width 227 height 227
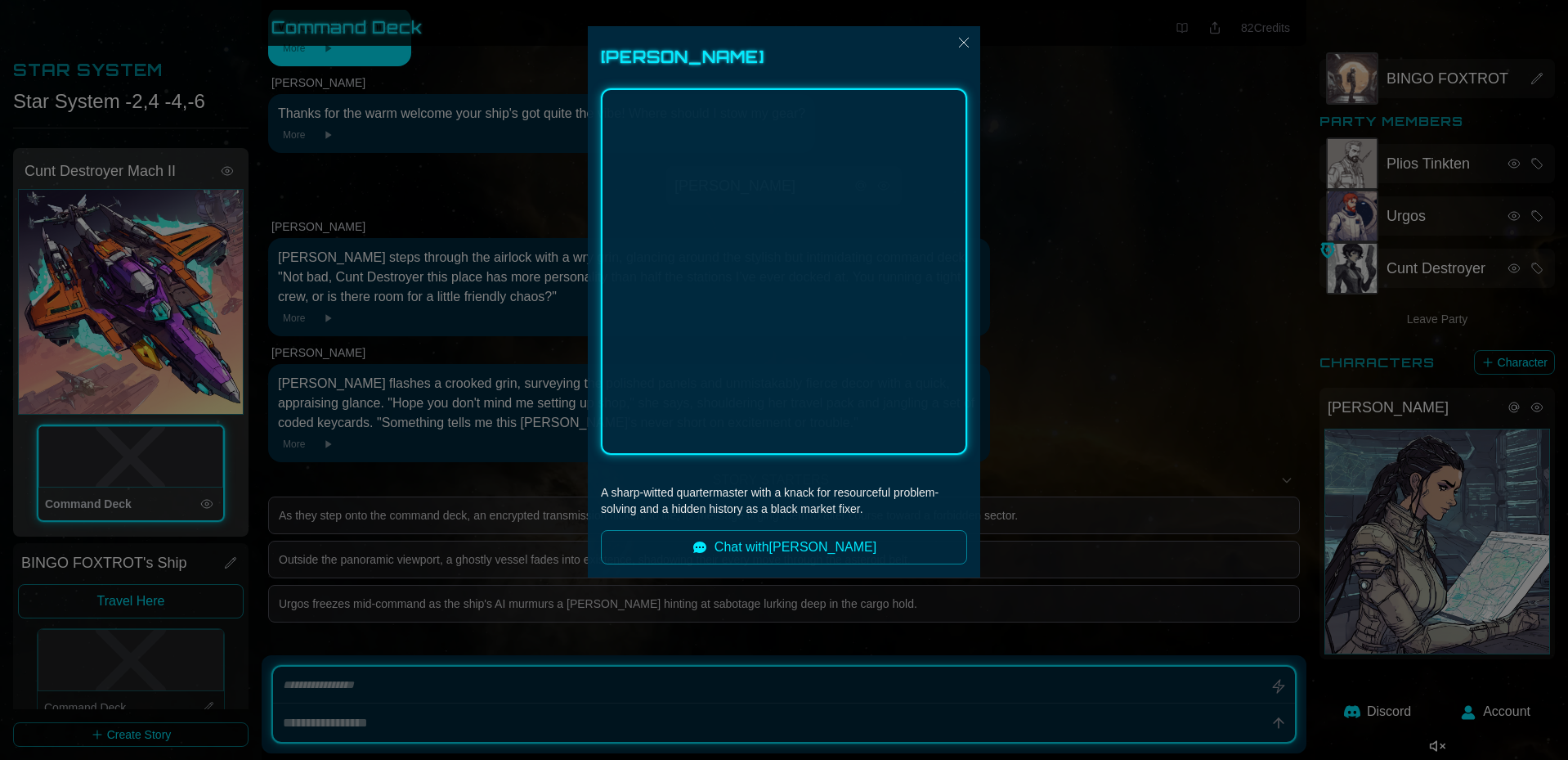
click at [817, 34] on div "[PERSON_NAME] A [PERSON_NAME]-witted quartermaster with a knack for resourceful…" at bounding box center [784, 301] width 393 height 551
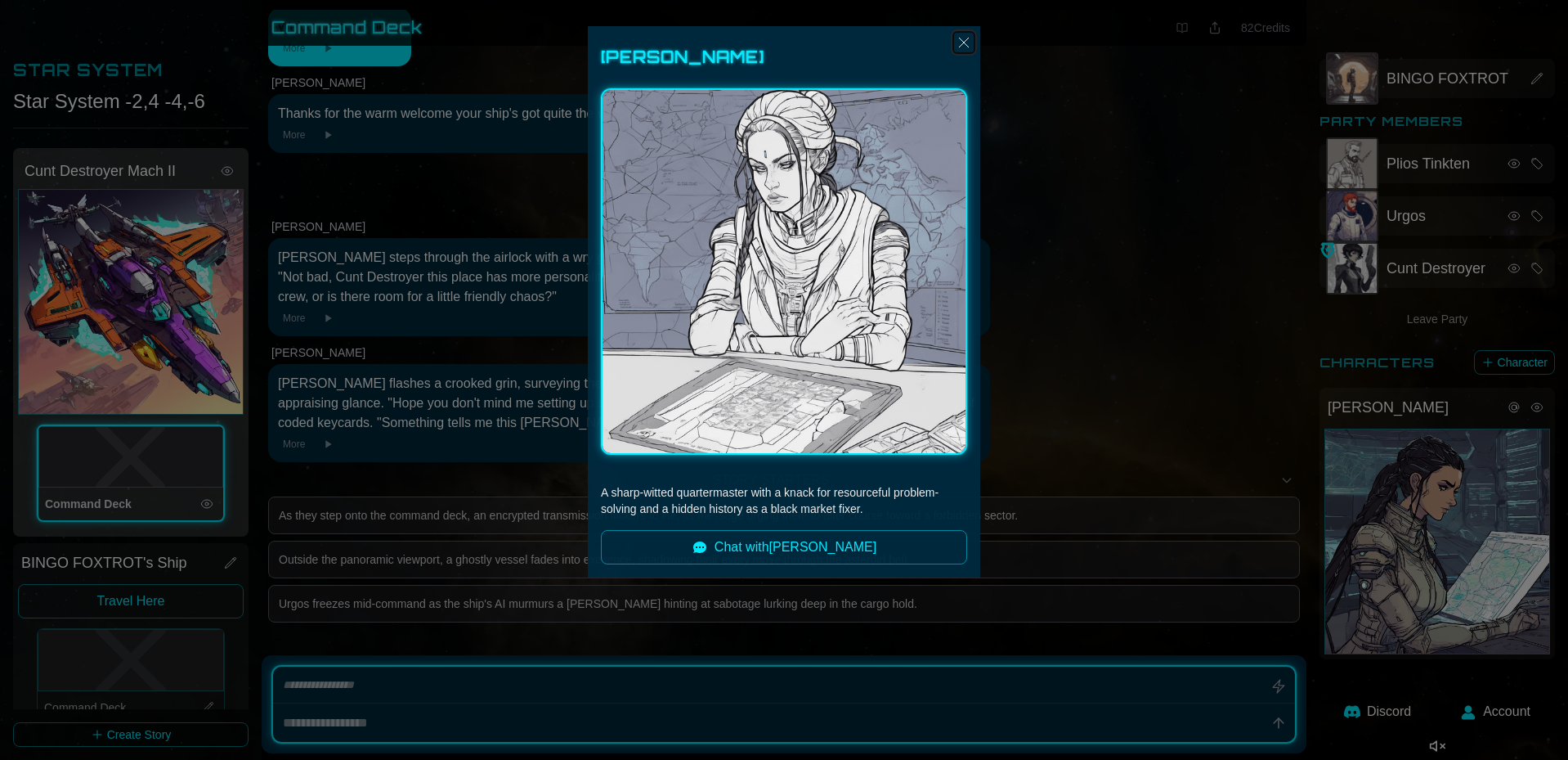
click at [817, 36] on img "Close" at bounding box center [964, 42] width 20 height 20
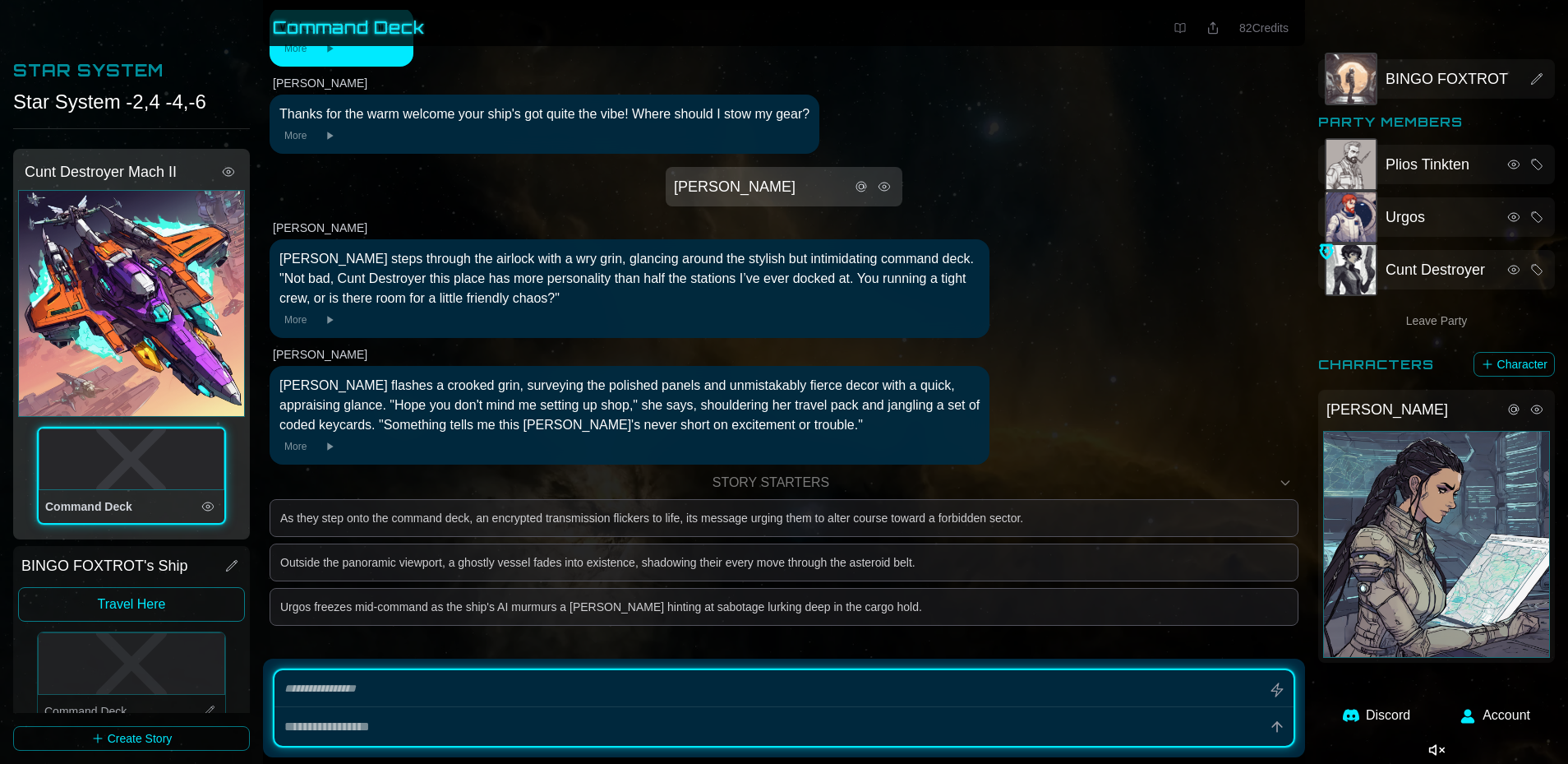
click at [821, 495] on div "Tivra Solan" at bounding box center [1437, 545] width 227 height 227
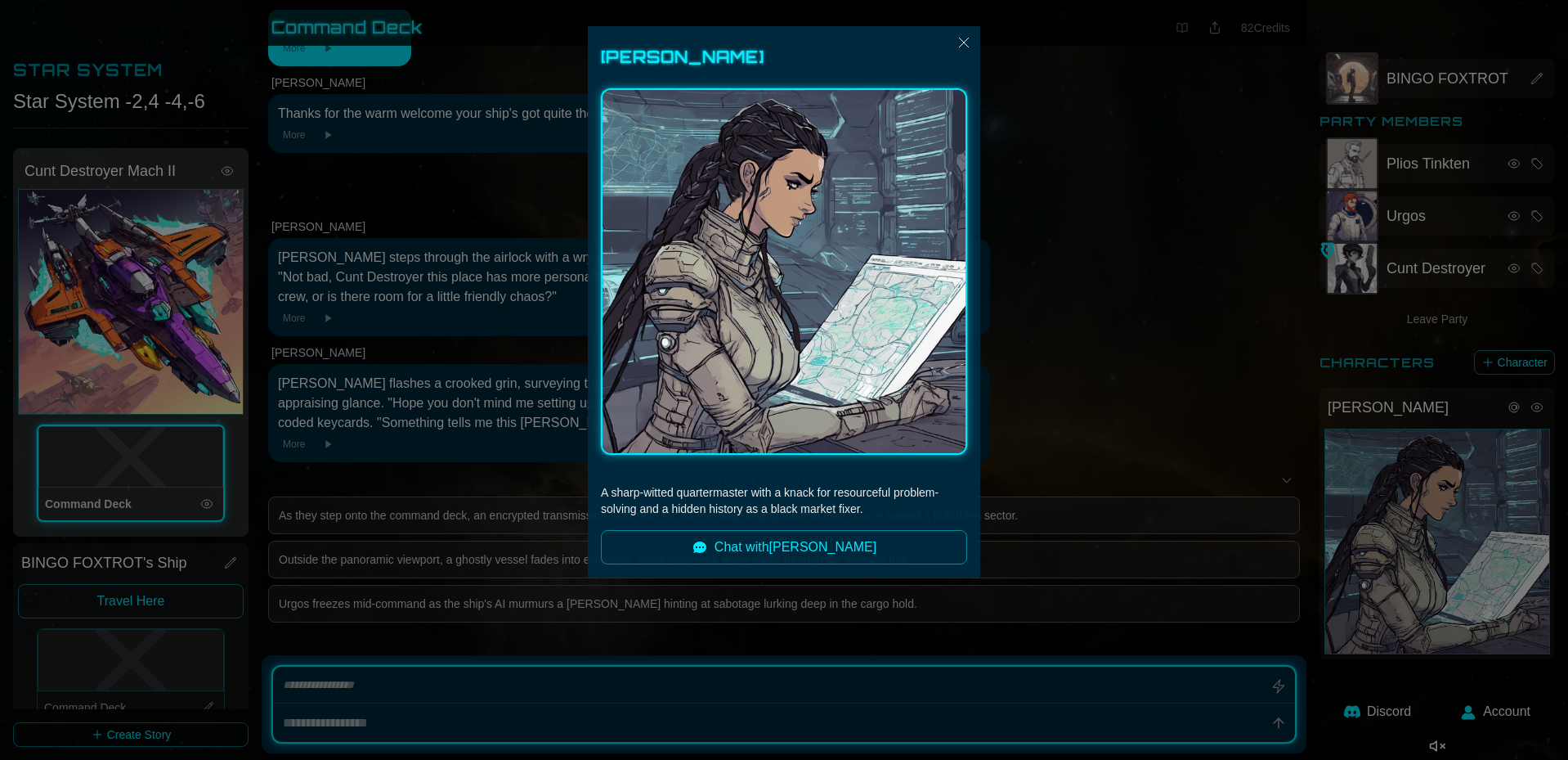
click at [817, 401] on img at bounding box center [784, 271] width 366 height 366
click at [817, 408] on div at bounding box center [784, 380] width 1568 height 760
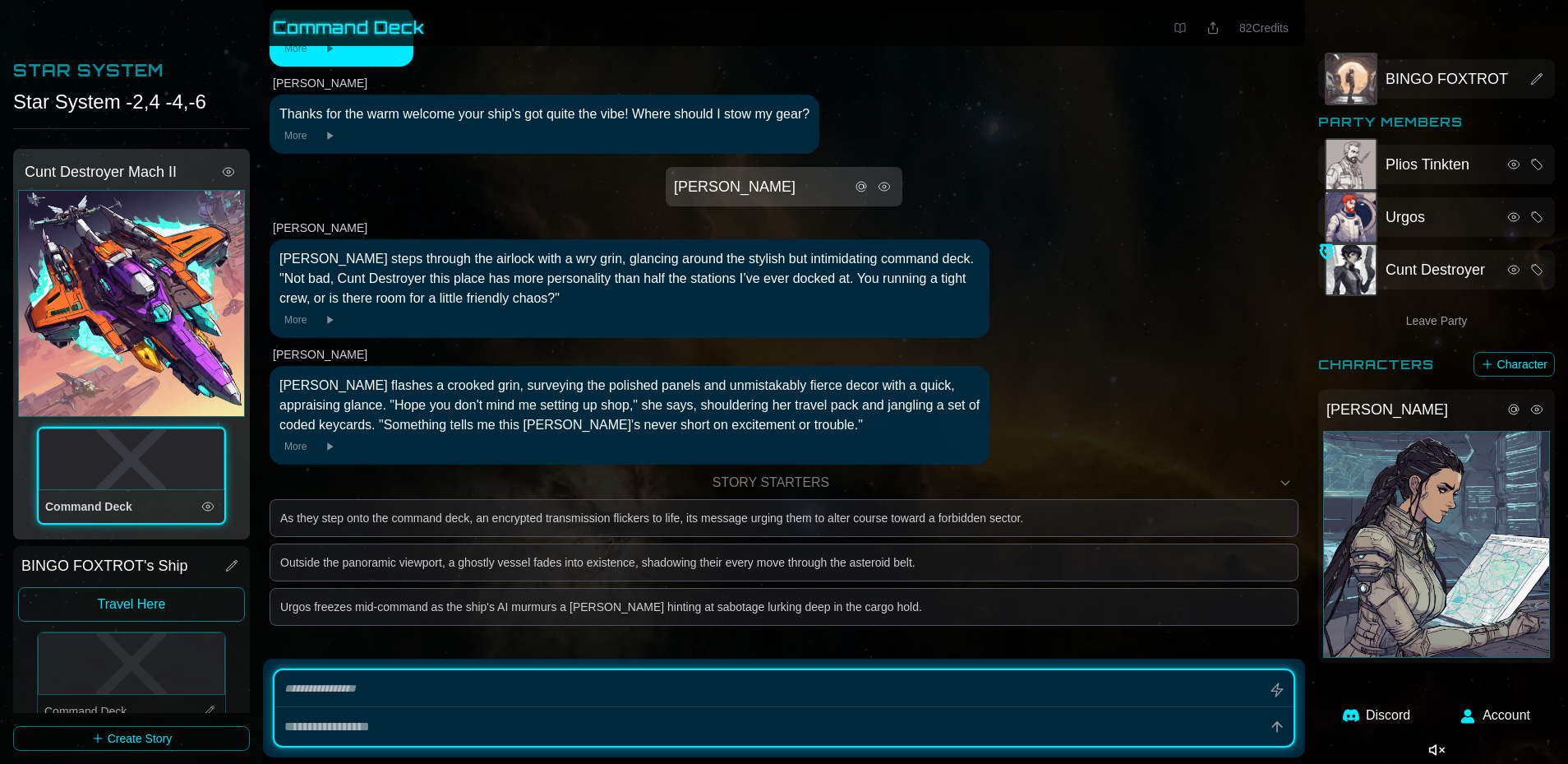
click at [821, 495] on div "Tivra Solan" at bounding box center [1437, 545] width 227 height 227
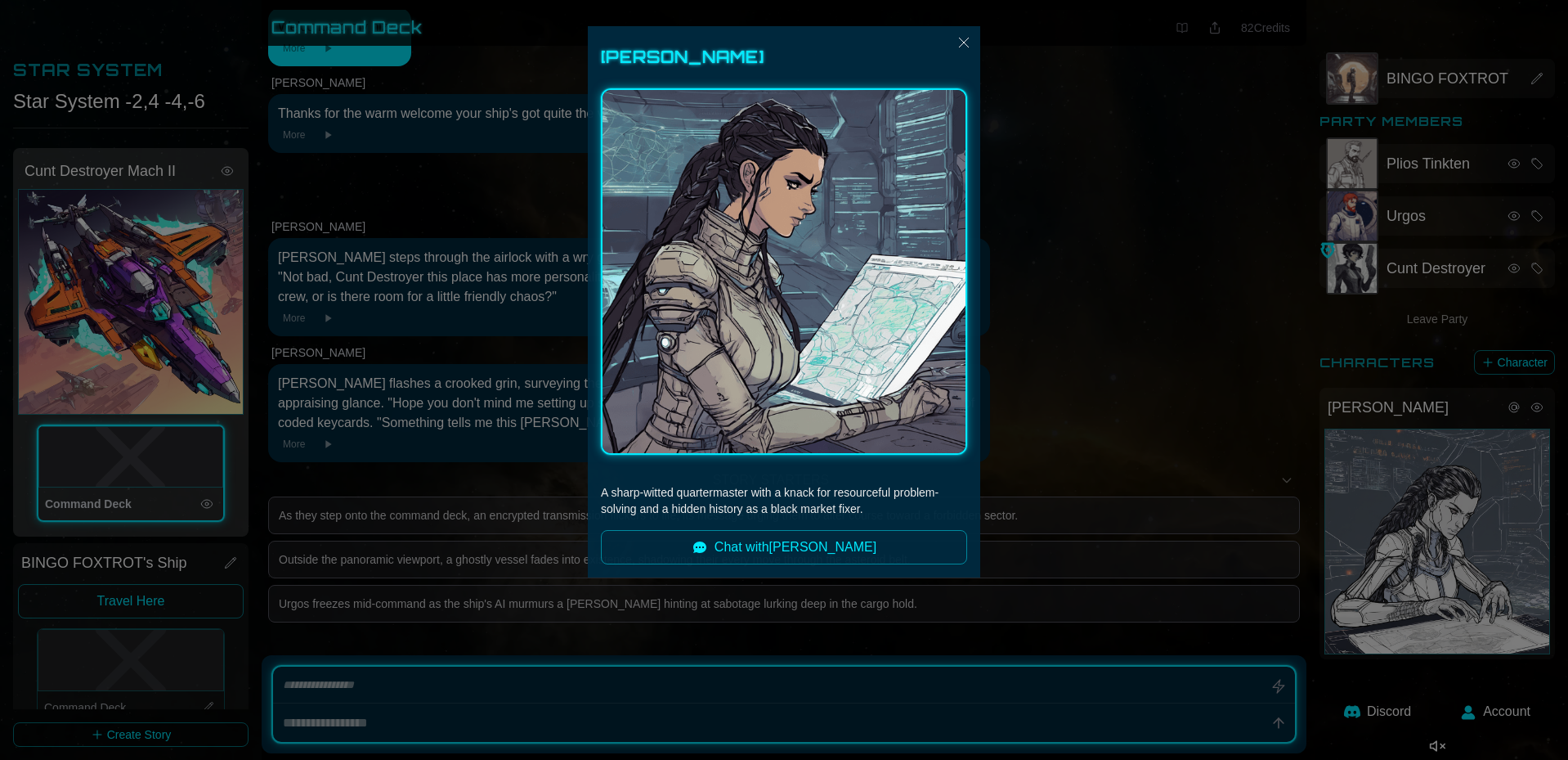
click at [817, 151] on div at bounding box center [784, 380] width 1568 height 760
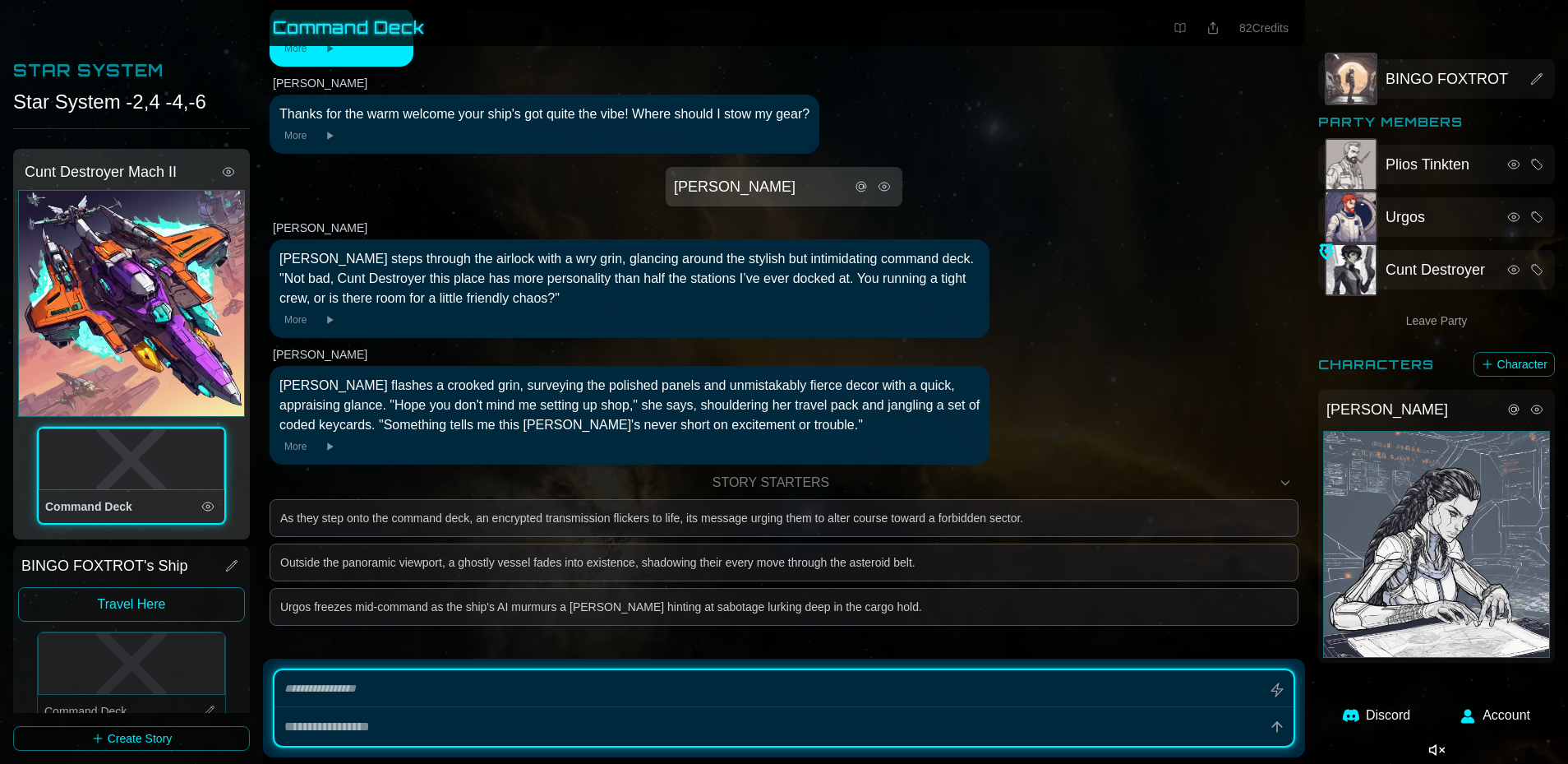
click at [821, 495] on div "Tivra Solan" at bounding box center [1437, 545] width 227 height 227
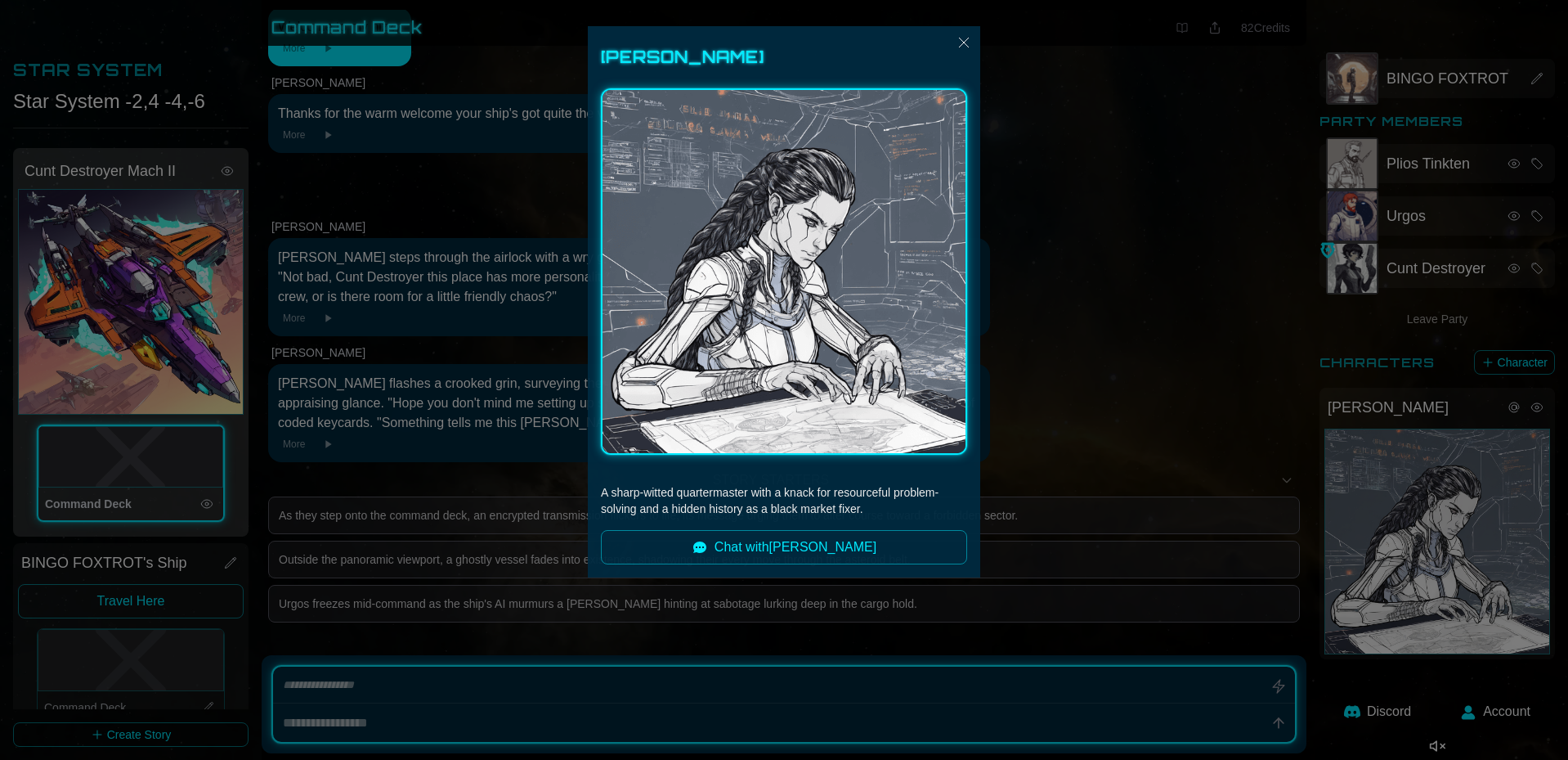
click at [817, 159] on div at bounding box center [784, 380] width 1568 height 760
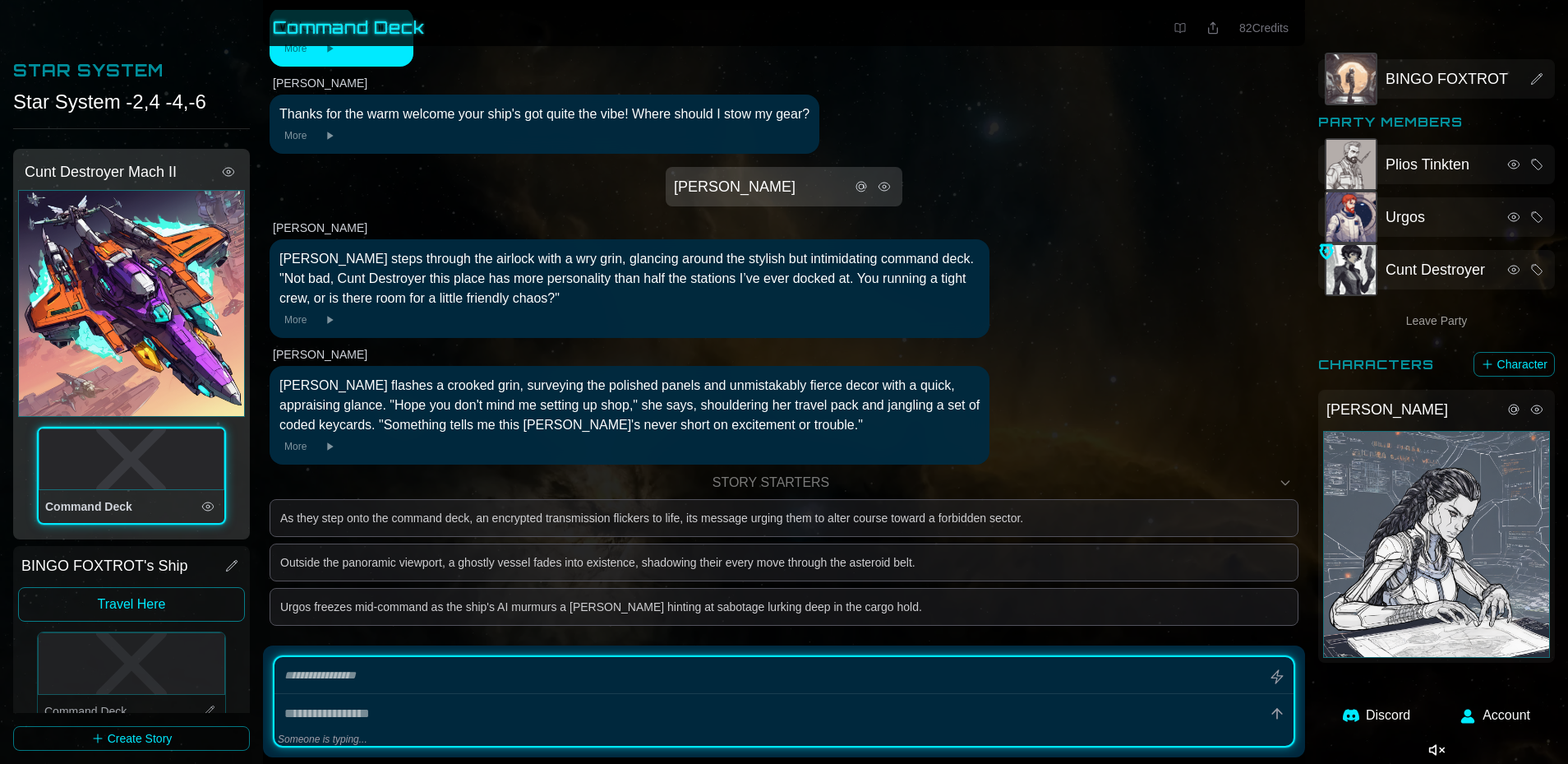
click at [821, 490] on div "Tivra Solan" at bounding box center [1437, 545] width 227 height 227
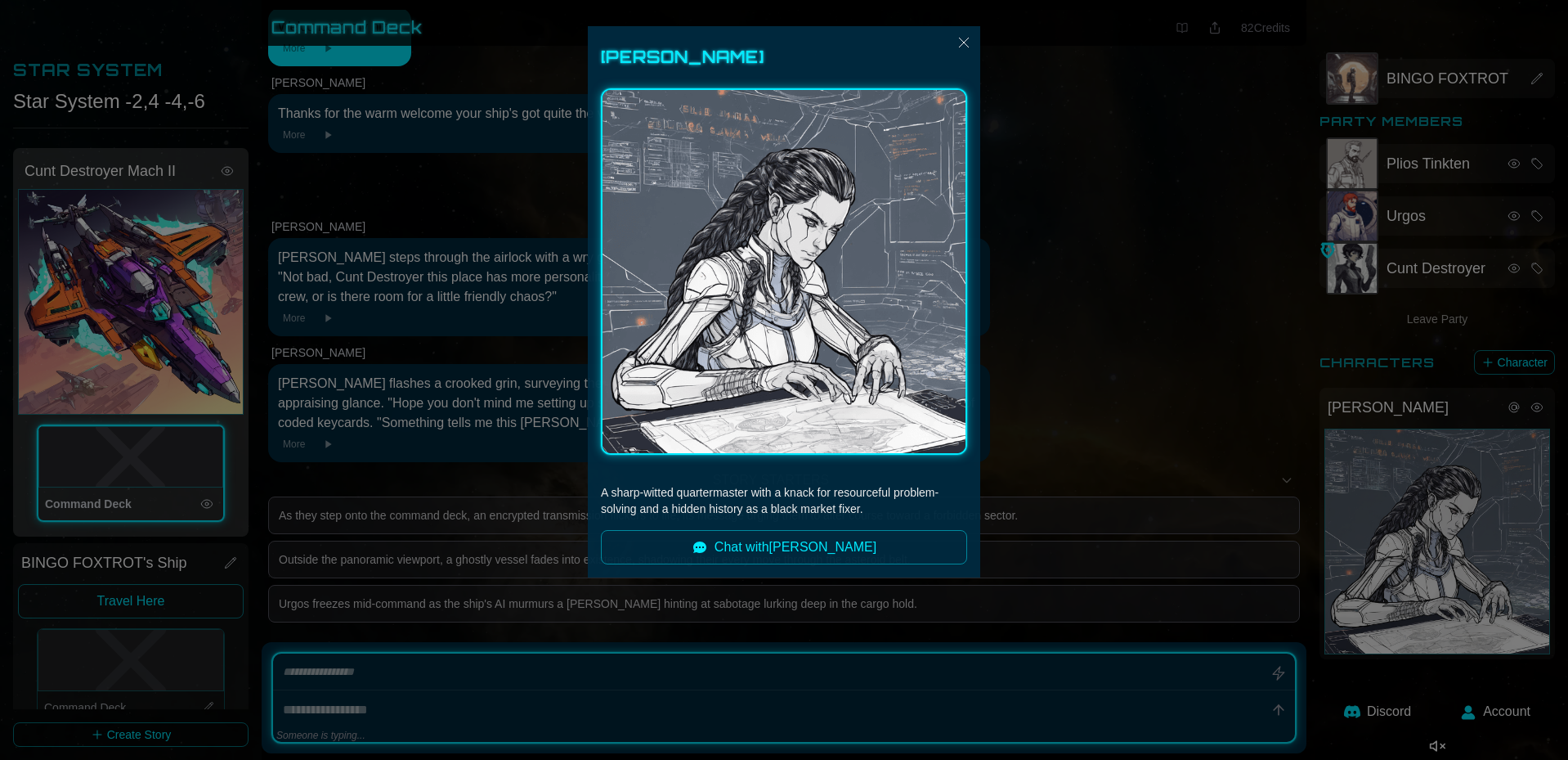
drag, startPoint x: 1134, startPoint y: 172, endPoint x: 1126, endPoint y: 185, distance: 15.3
click at [817, 183] on div at bounding box center [784, 380] width 1568 height 760
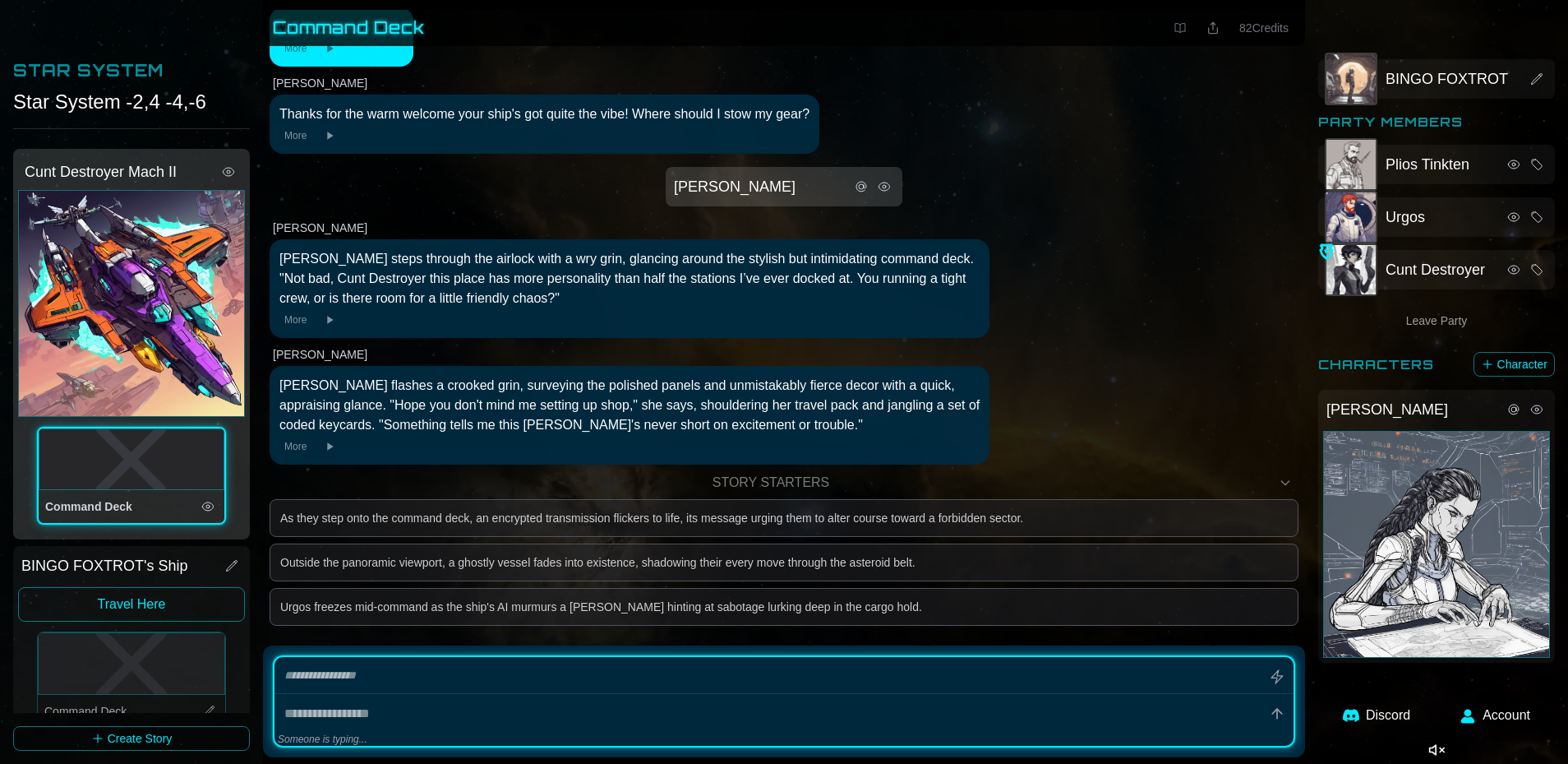
click at [821, 495] on div "Tivra Solan" at bounding box center [1437, 545] width 227 height 227
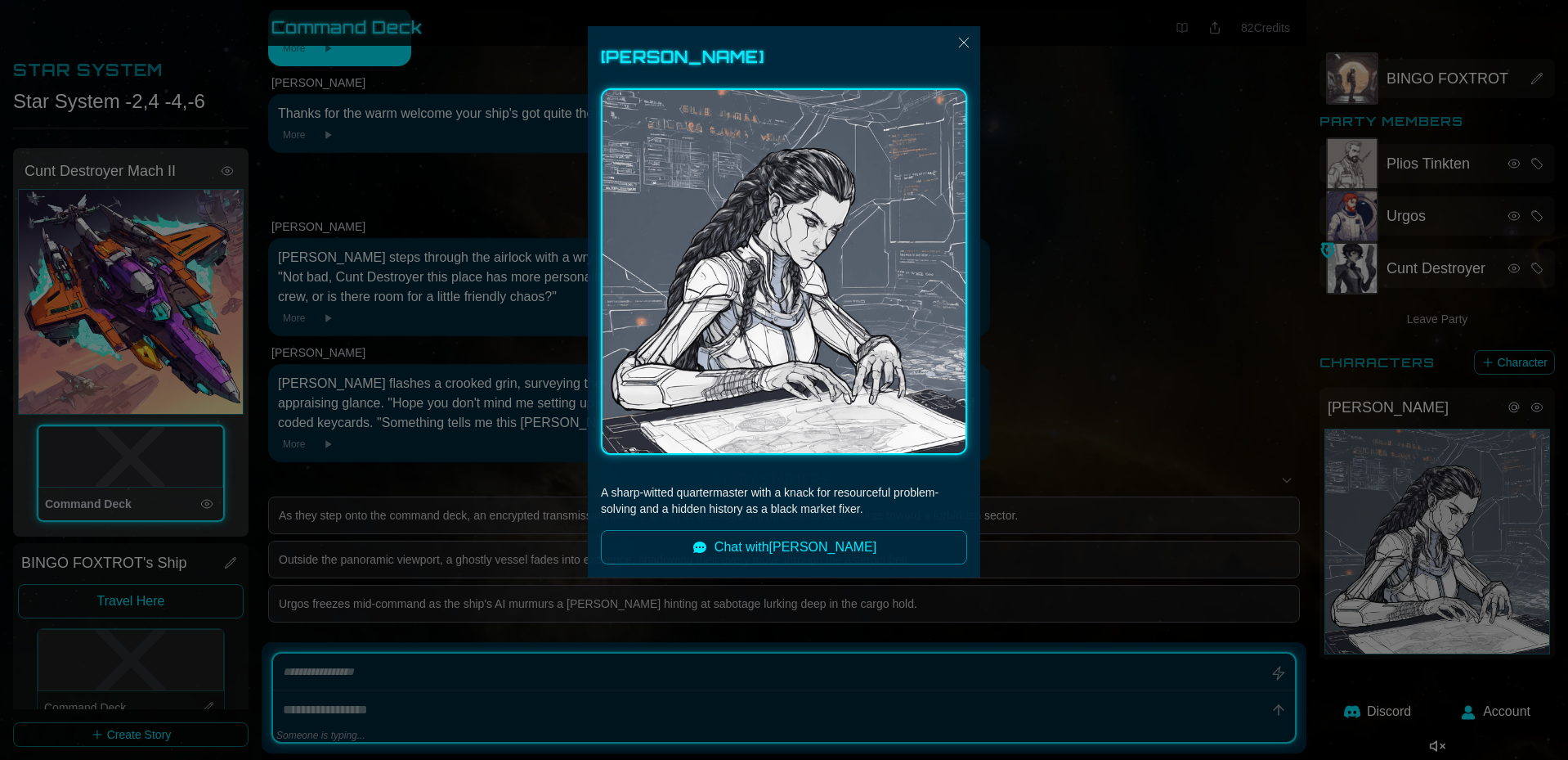
click at [817, 342] on div at bounding box center [784, 380] width 1568 height 760
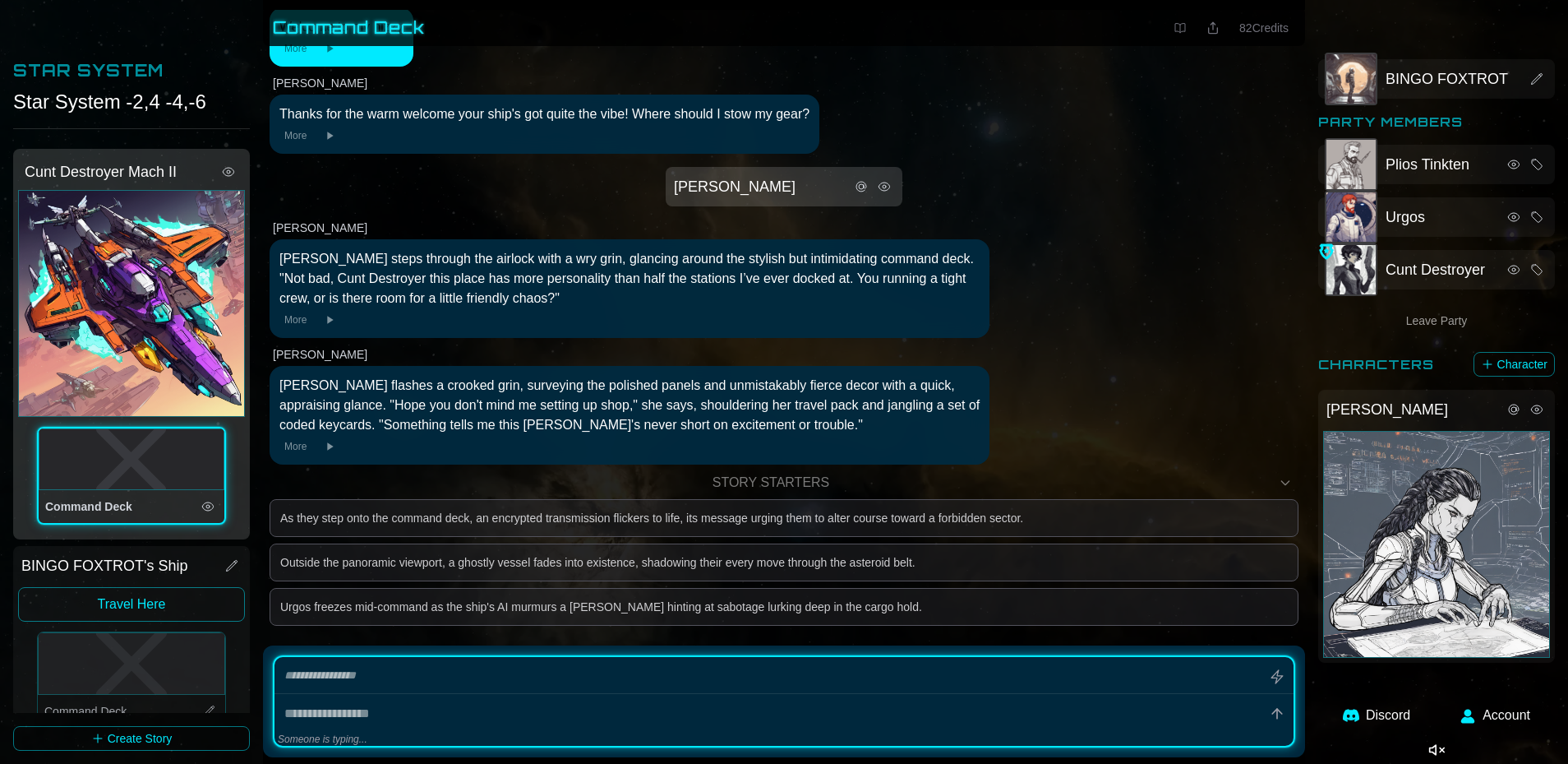
click at [821, 495] on div "Tivra Solan" at bounding box center [1437, 545] width 227 height 227
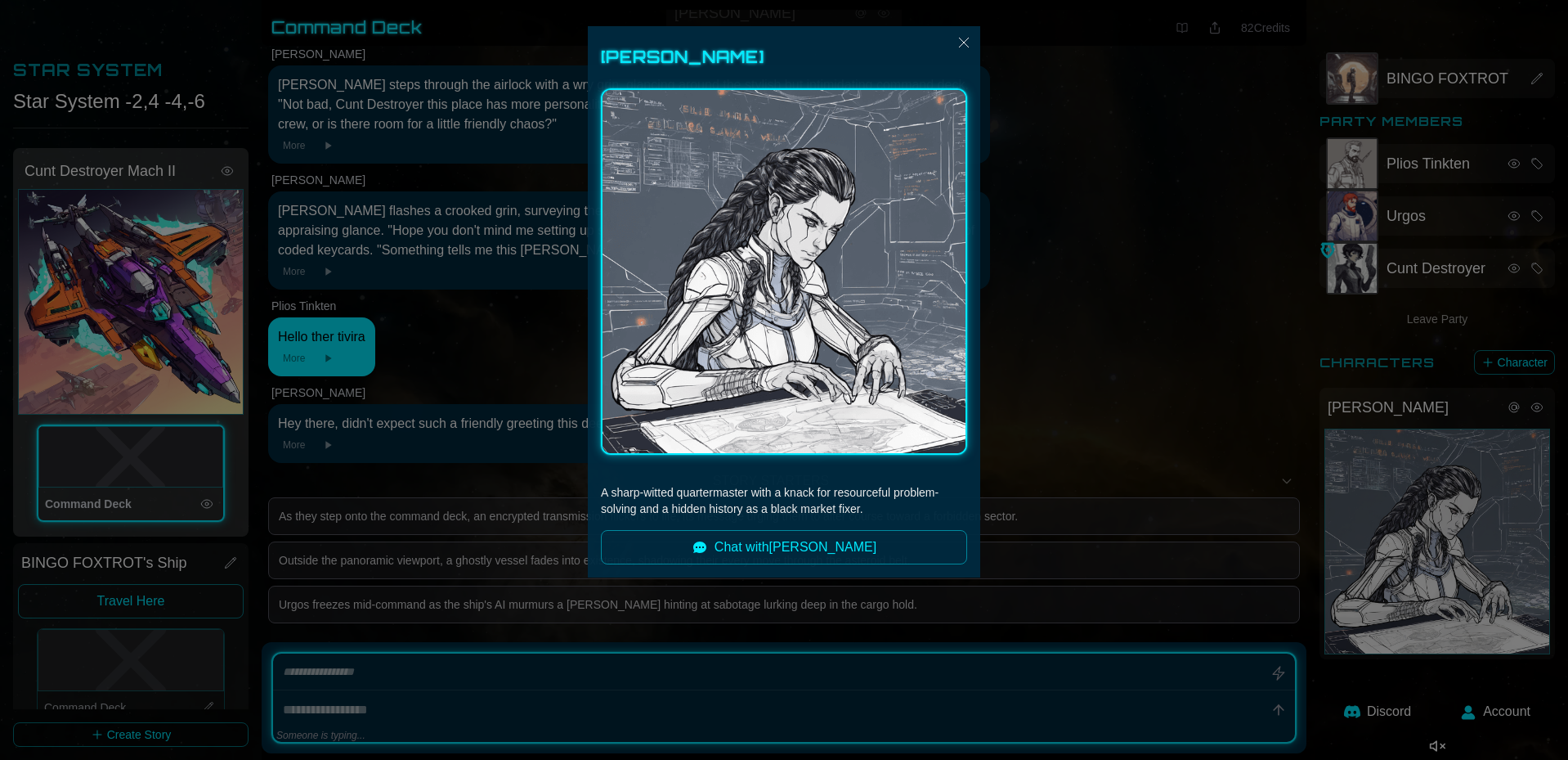
scroll to position [778, 0]
click at [427, 328] on div at bounding box center [784, 380] width 1568 height 760
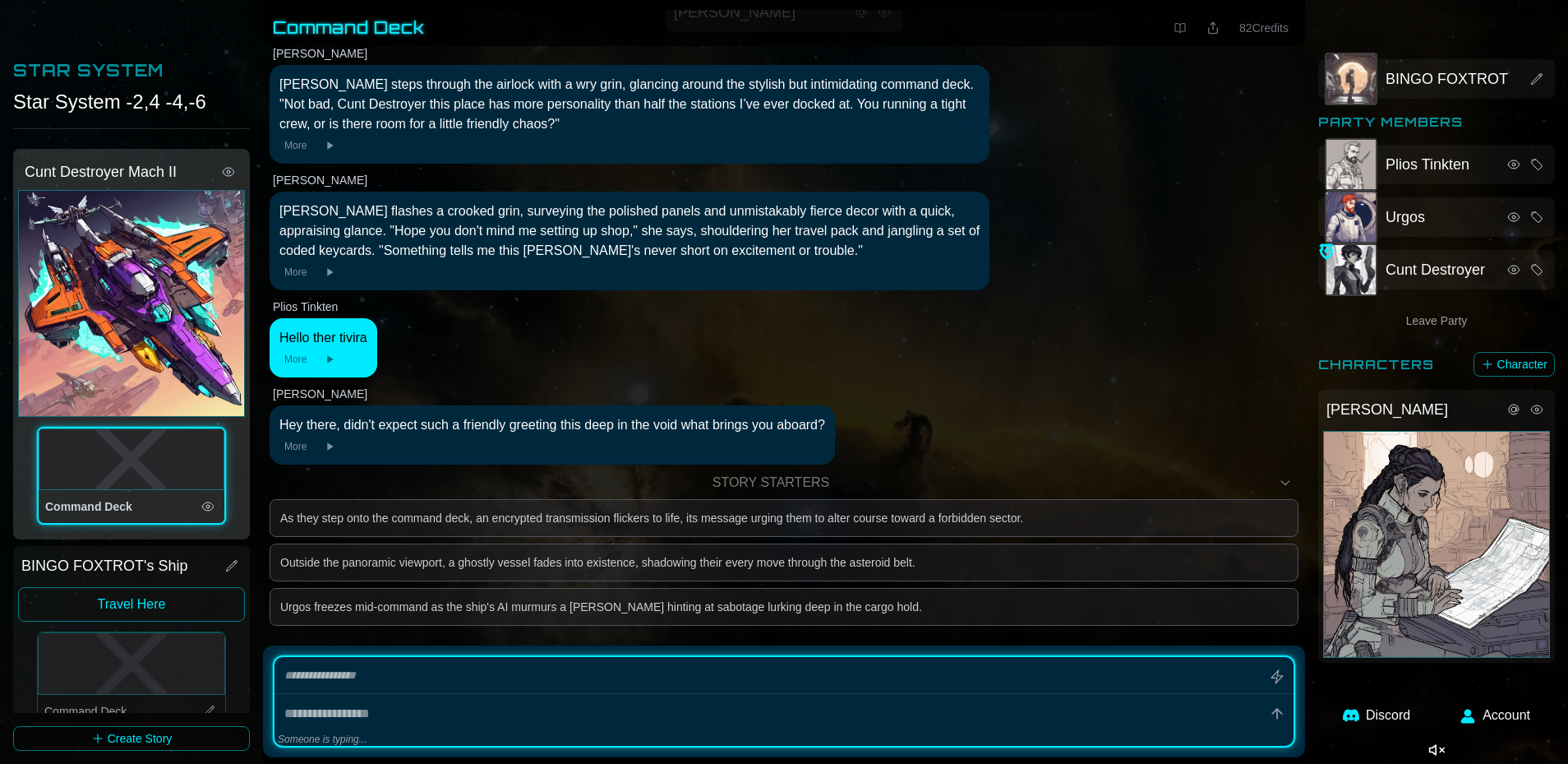
click at [821, 495] on div "Tivra Solan" at bounding box center [1437, 545] width 227 height 227
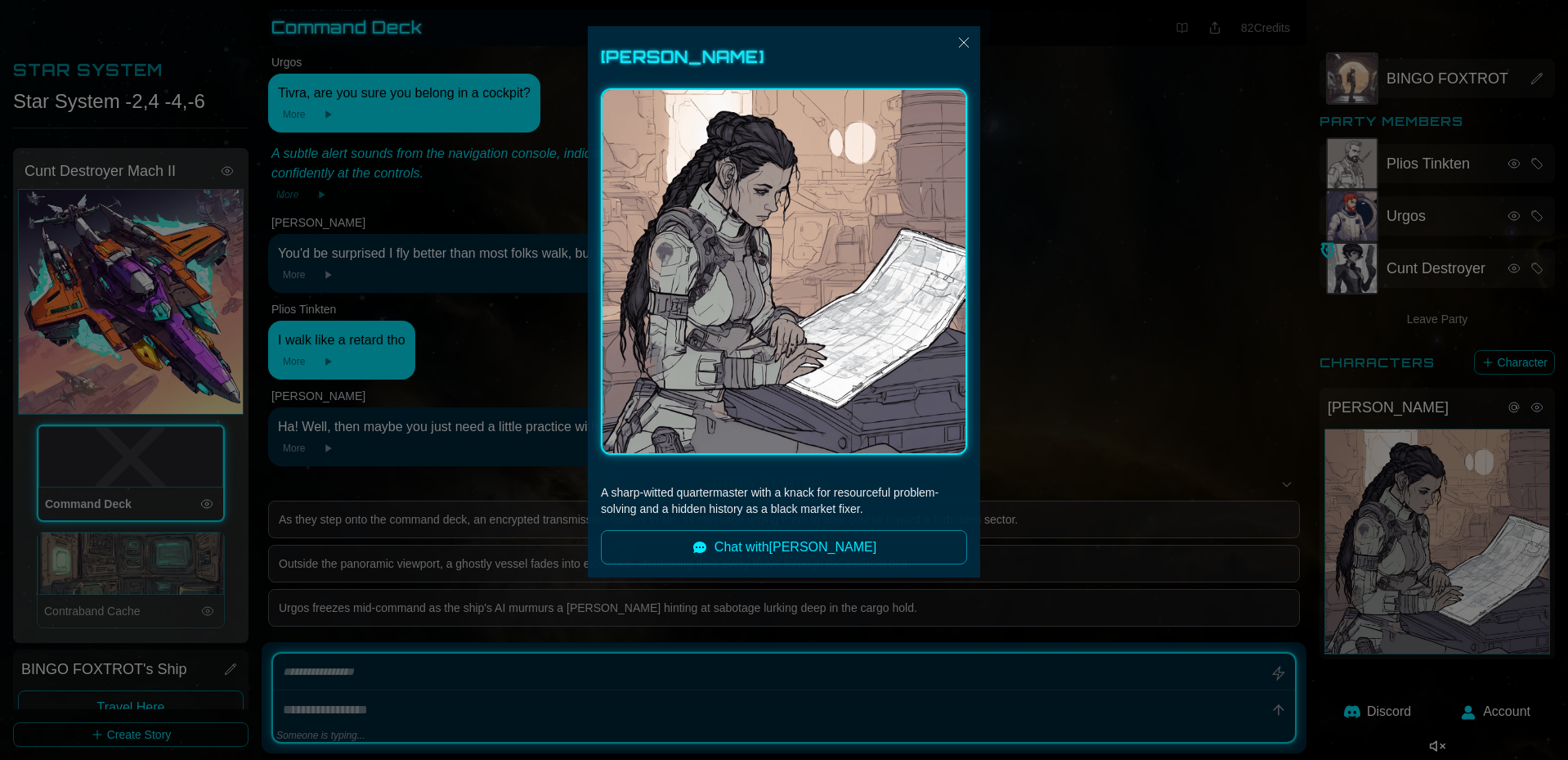
scroll to position [1692, 0]
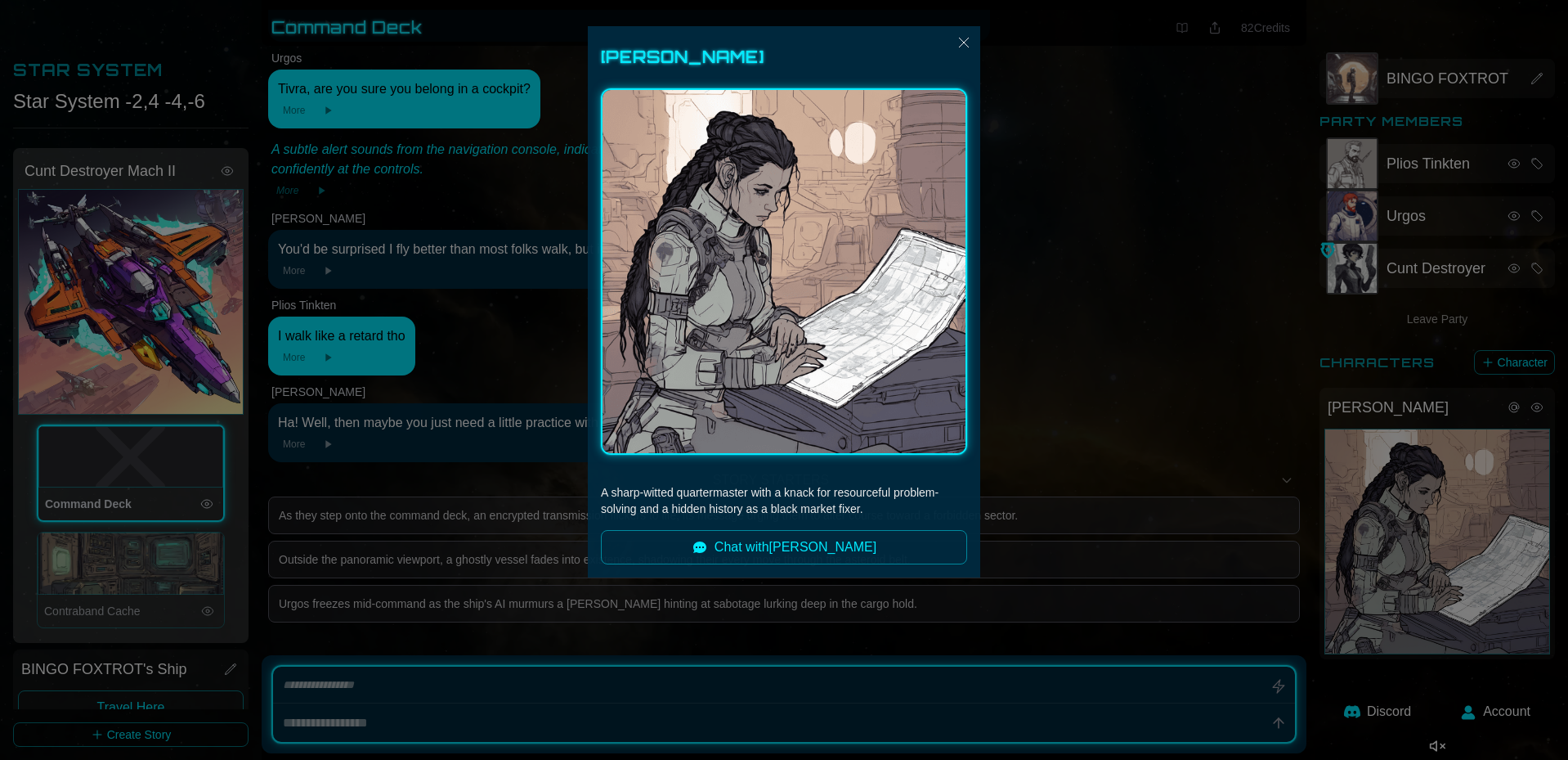
type textarea "*"
